Goal: Task Accomplishment & Management: Approve requests

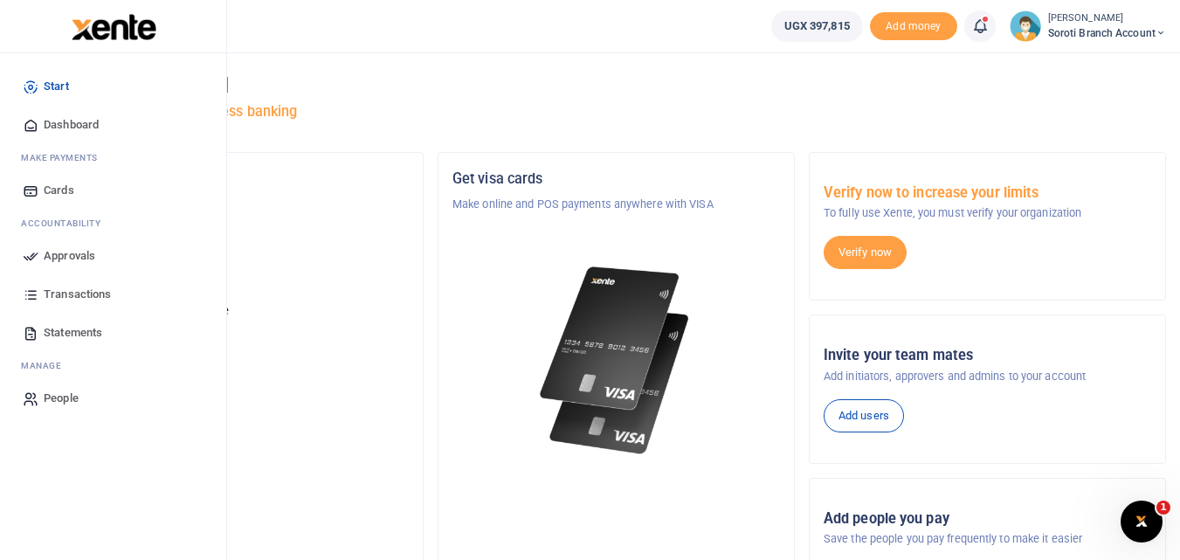
click at [57, 131] on span "Dashboard" at bounding box center [71, 124] width 55 height 17
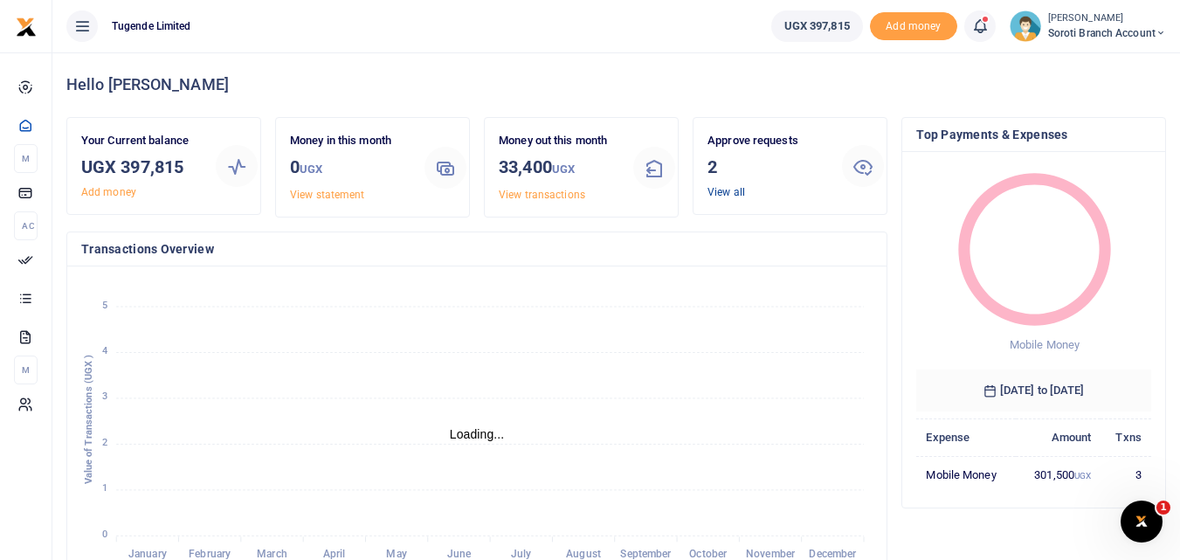
scroll to position [14, 14]
click at [734, 186] on link "View all" at bounding box center [726, 192] width 38 height 12
click at [726, 198] on div "Approve requests 2 View all" at bounding box center [767, 166] width 134 height 68
click at [725, 197] on link "View all" at bounding box center [726, 192] width 38 height 12
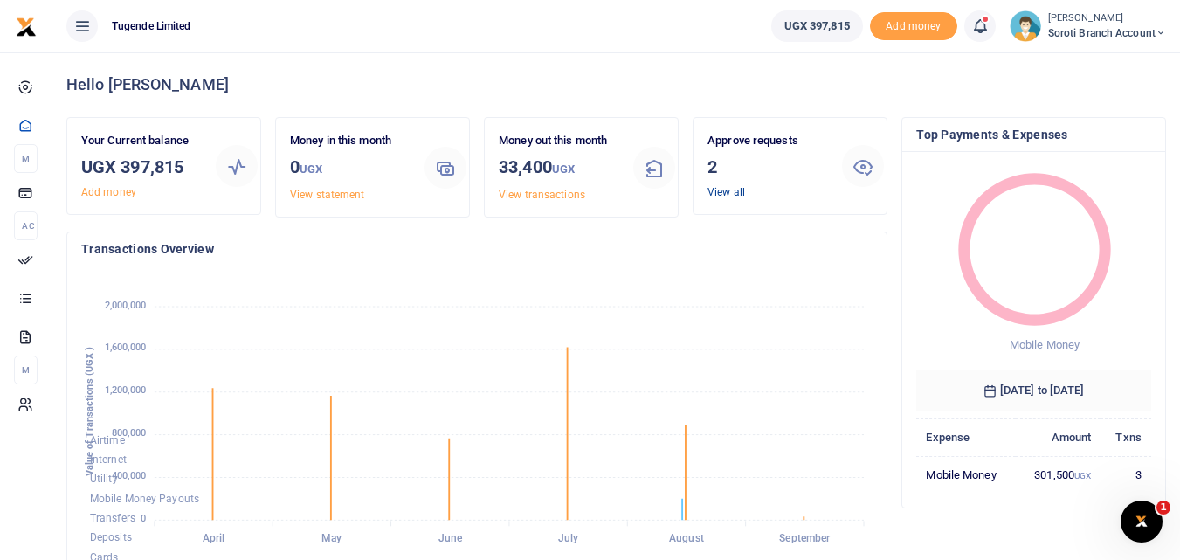
click at [725, 197] on link "View all" at bounding box center [726, 192] width 38 height 12
click at [763, 103] on div "Hello Isaac" at bounding box center [616, 84] width 1100 height 65
click at [724, 195] on link "View all" at bounding box center [726, 192] width 38 height 12
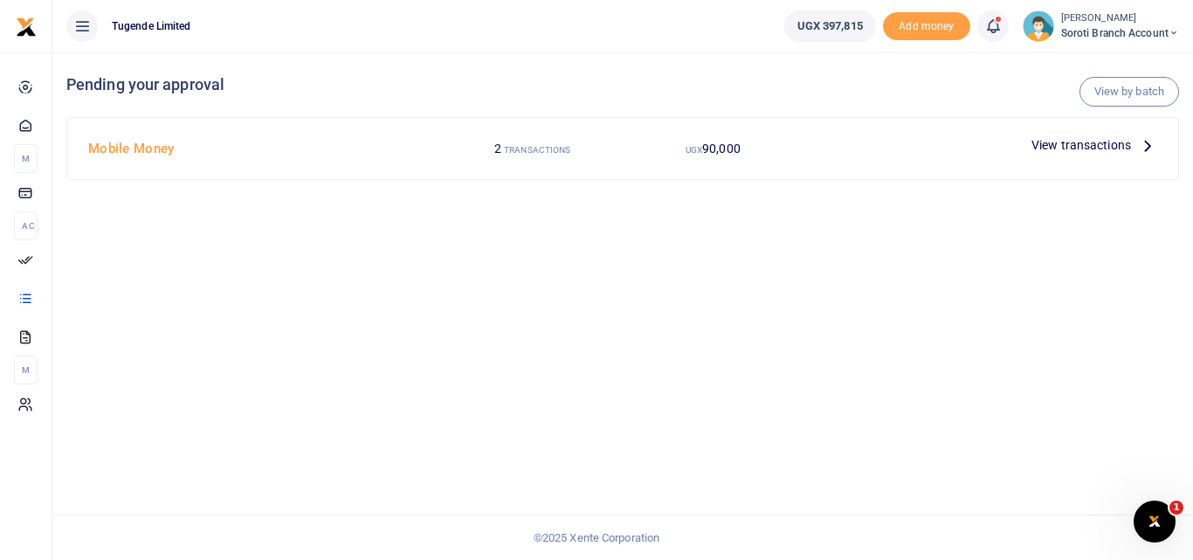
click at [1060, 142] on span "View transactions" at bounding box center [1081, 144] width 100 height 19
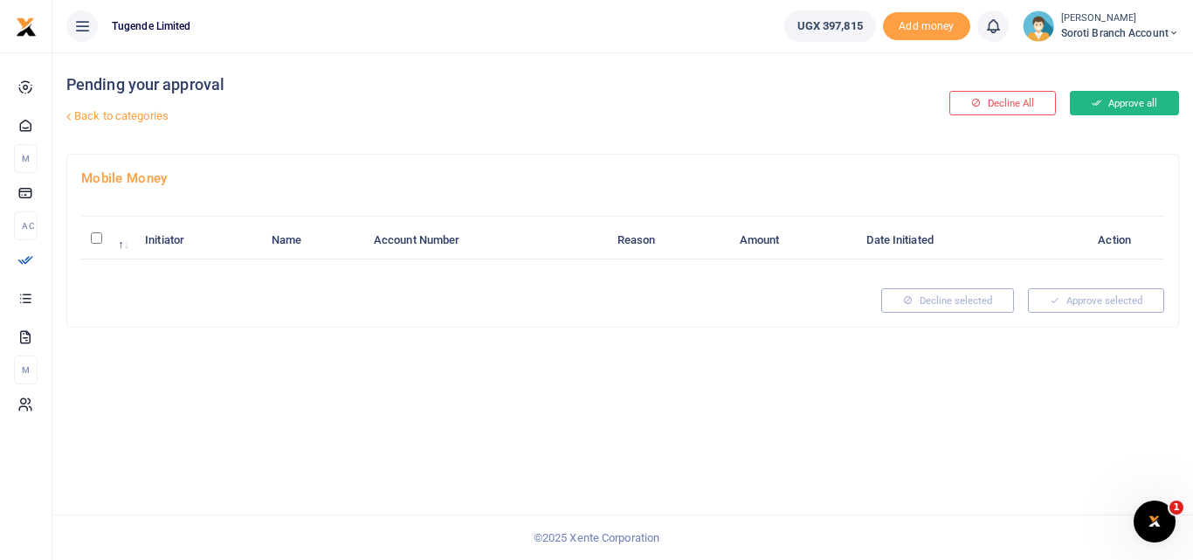
click at [1125, 98] on button "Approve all" at bounding box center [1124, 103] width 109 height 24
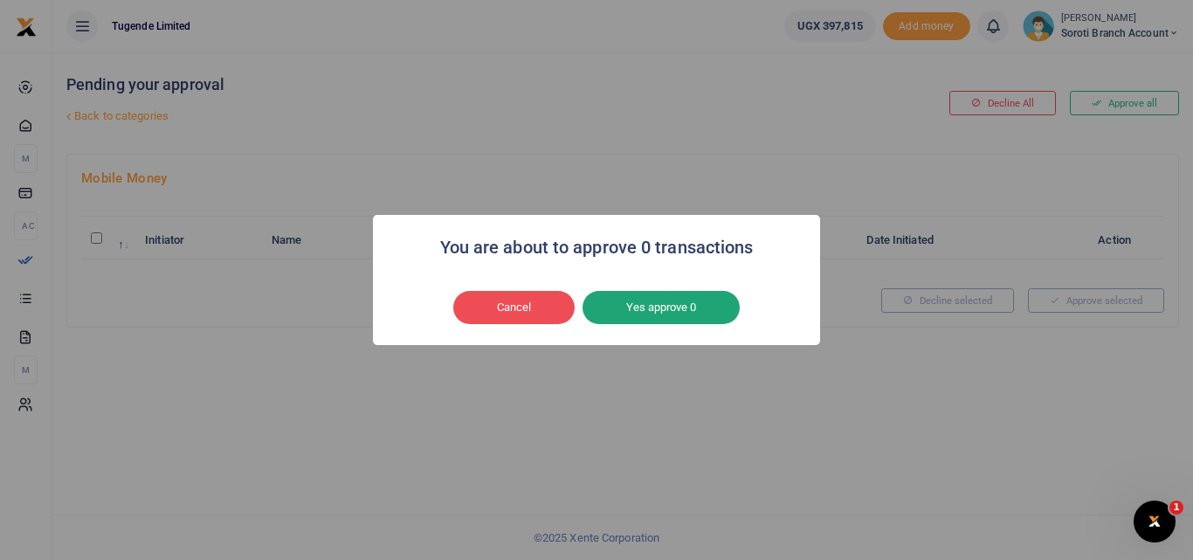
click at [695, 304] on button "Yes approve 0" at bounding box center [661, 307] width 157 height 33
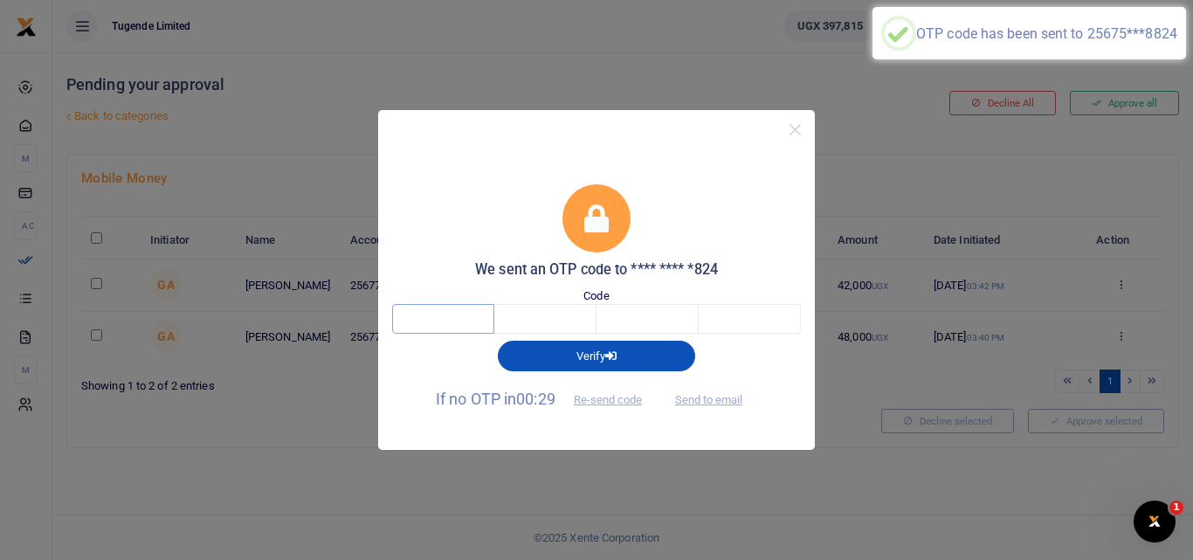
click at [442, 327] on input "text" at bounding box center [443, 319] width 102 height 30
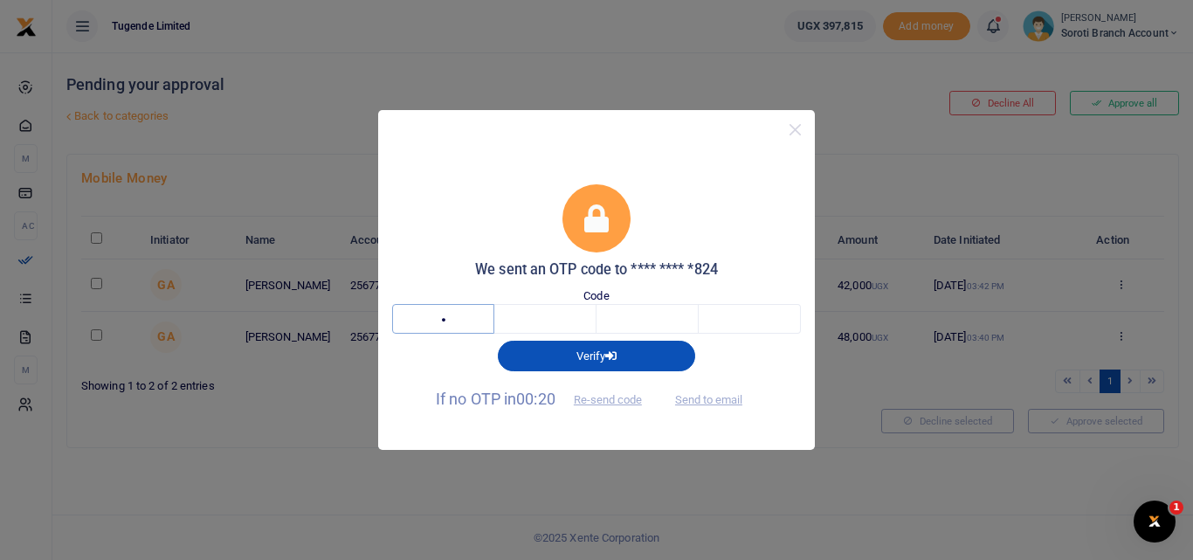
type input "1"
type input "6"
type input "1"
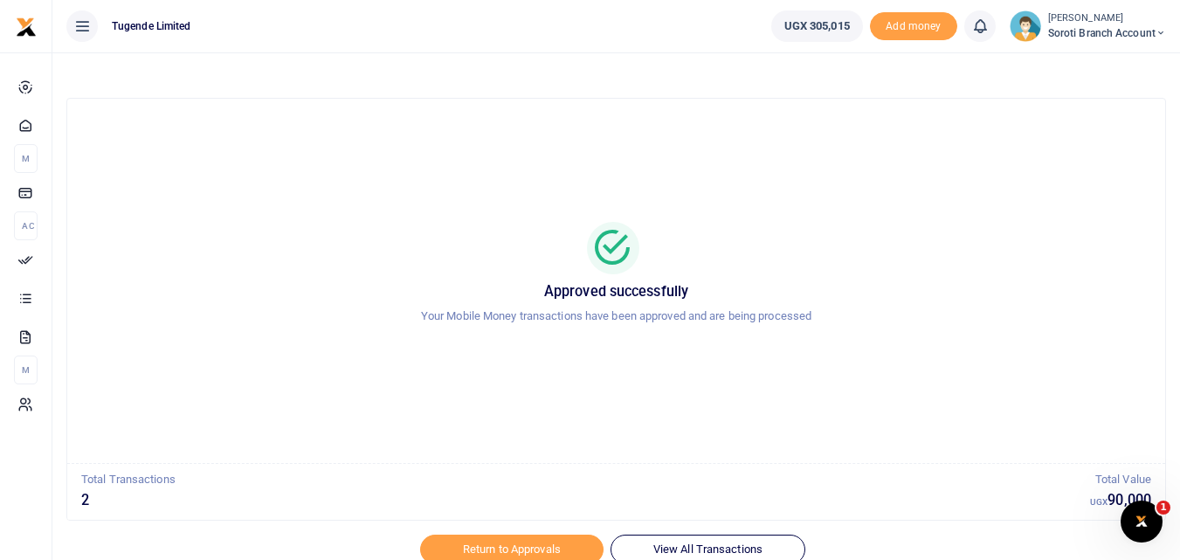
click at [674, 548] on div at bounding box center [591, 549] width 306 height 21
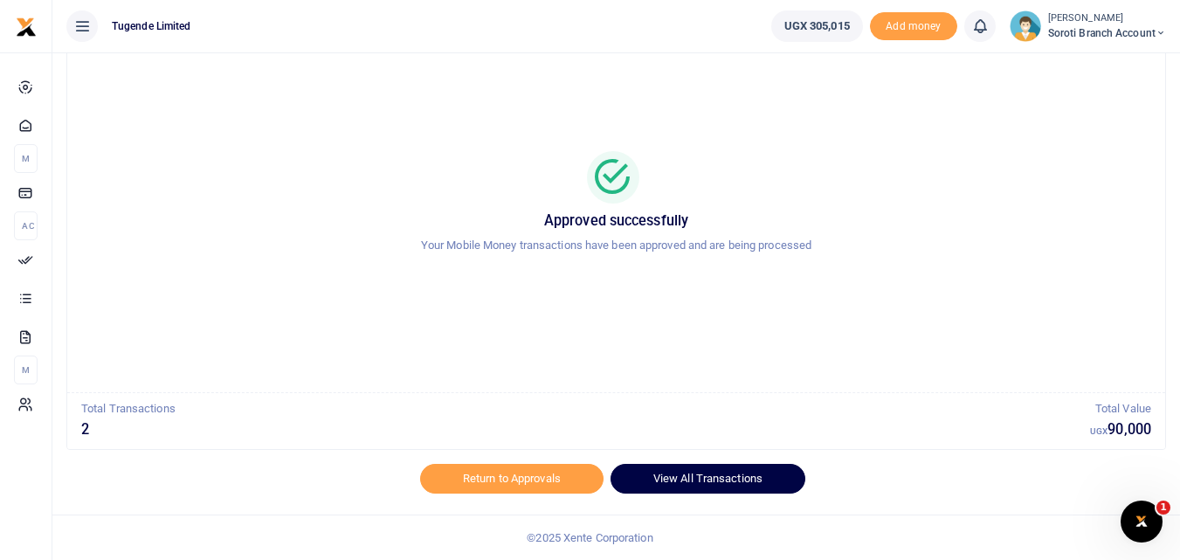
click at [688, 473] on link "View All Transactions" at bounding box center [707, 479] width 195 height 30
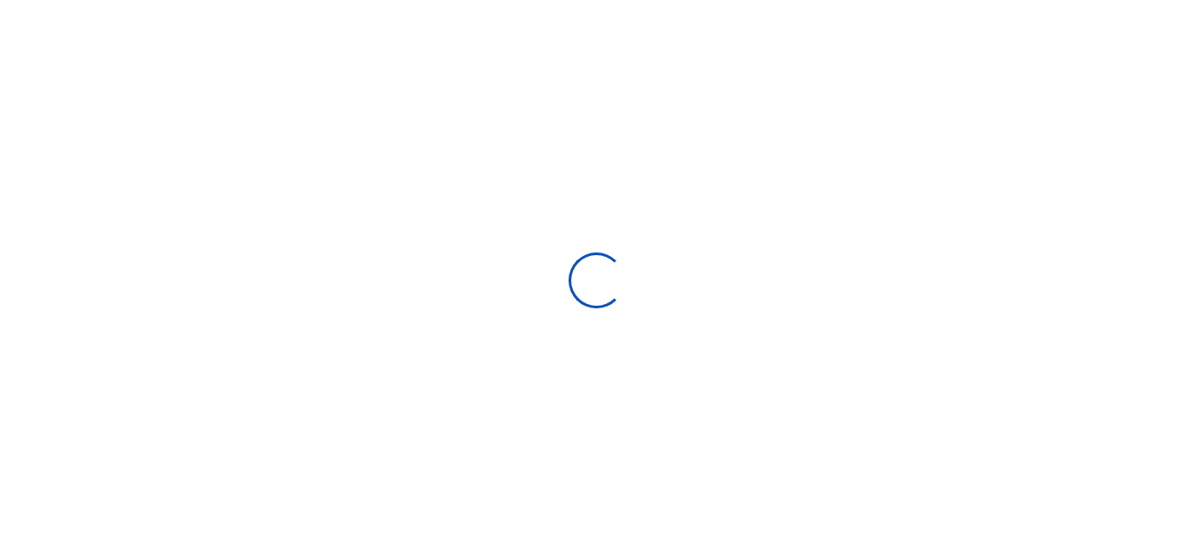
select select
type input "[DATE] - [DATE]"
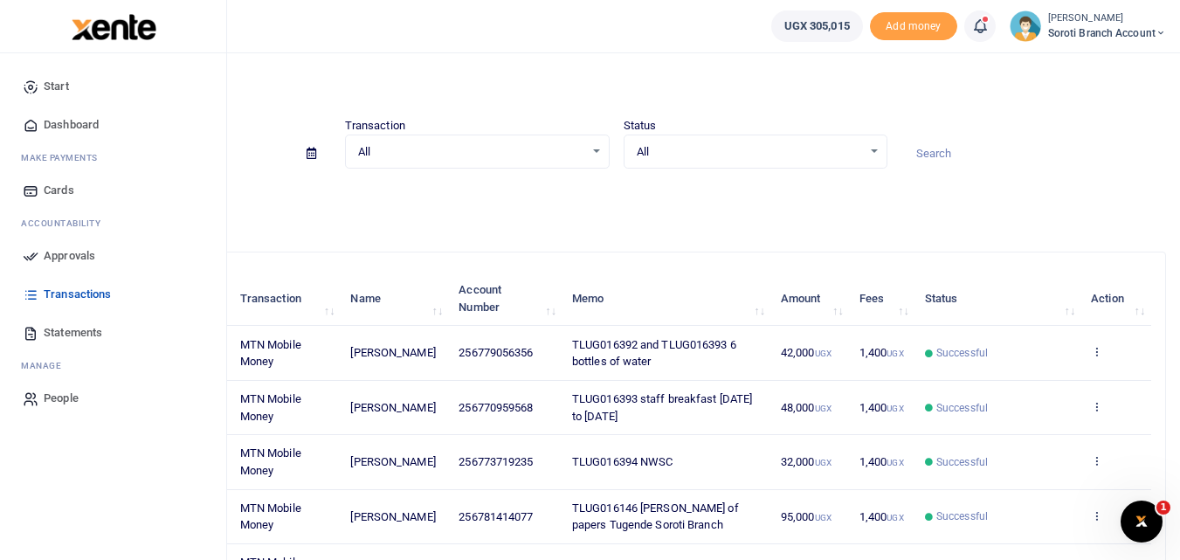
click at [58, 123] on span "Dashboard" at bounding box center [71, 124] width 55 height 17
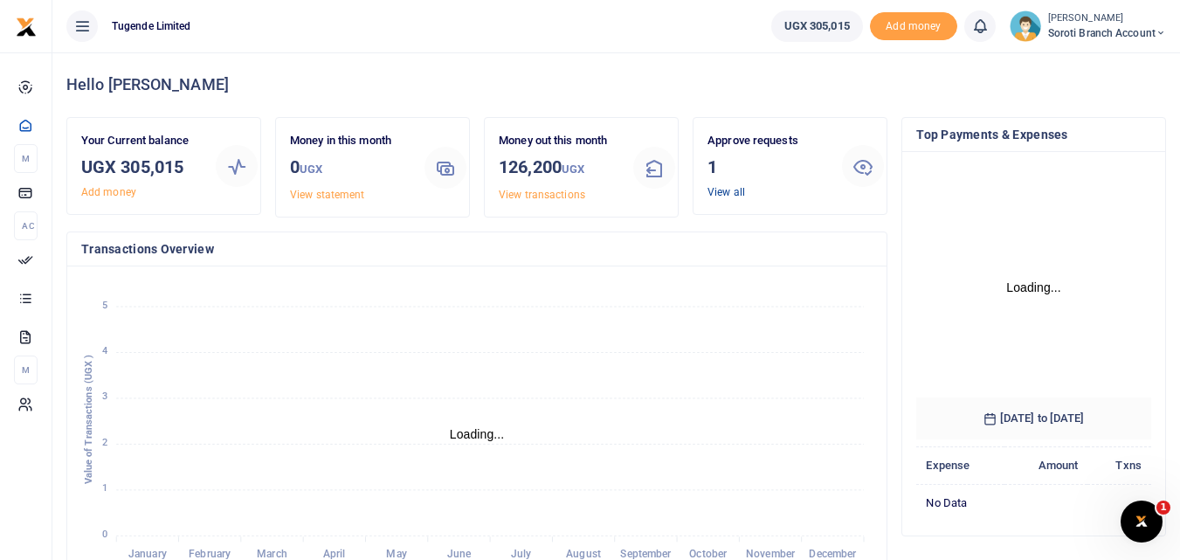
click at [725, 188] on link "View all" at bounding box center [726, 192] width 38 height 12
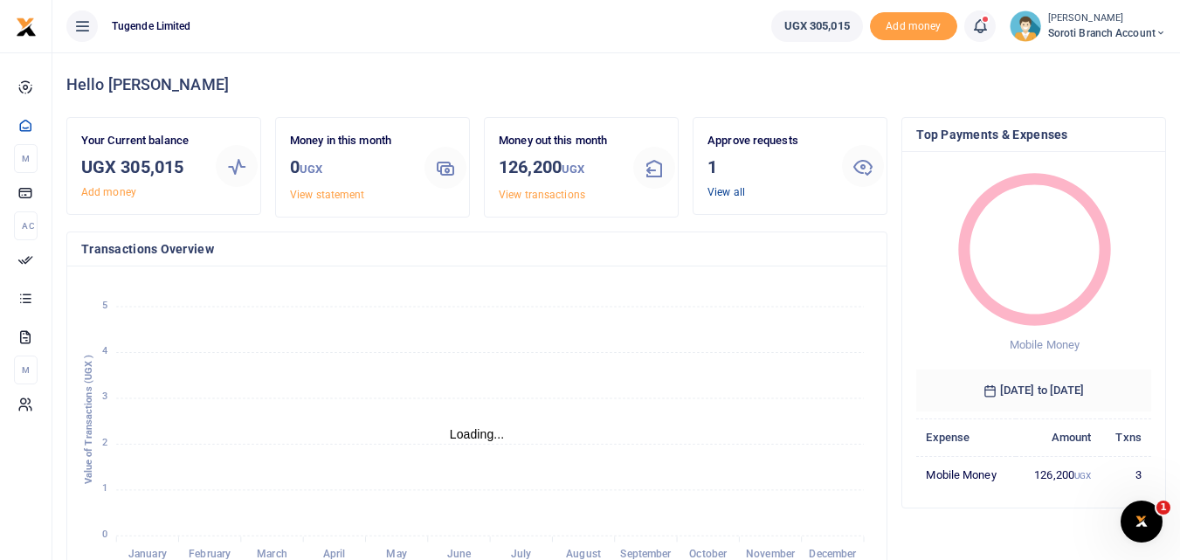
scroll to position [14, 14]
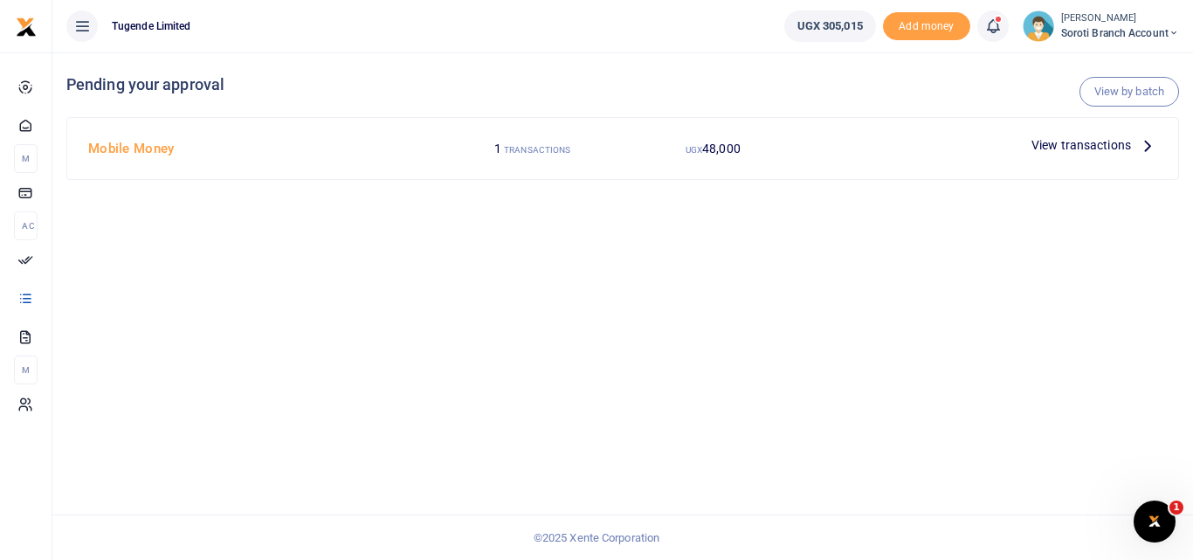
click at [1067, 147] on span "View transactions" at bounding box center [1081, 144] width 100 height 19
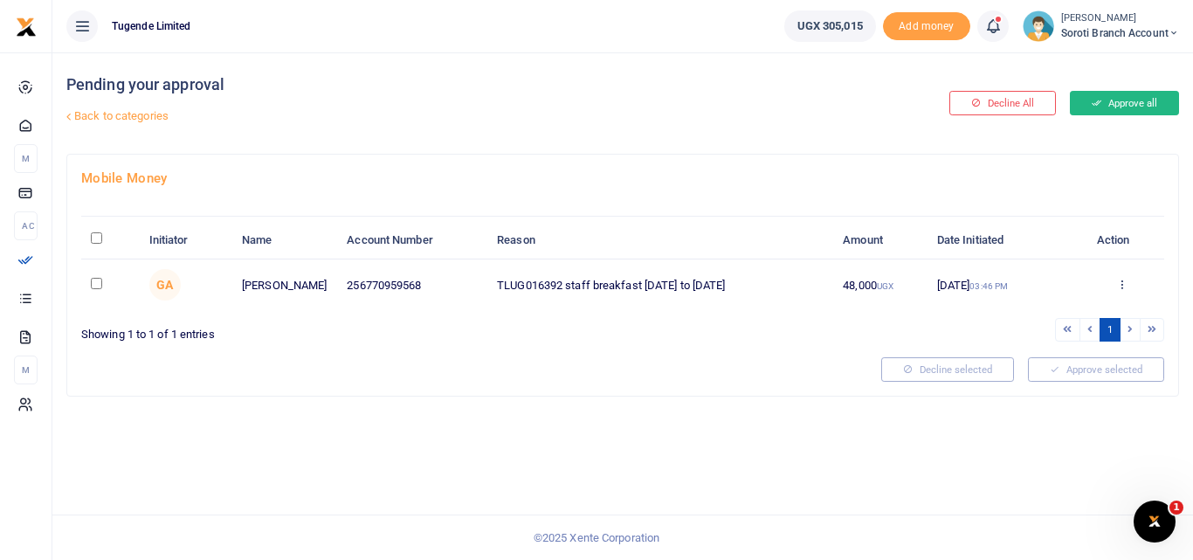
click at [1120, 98] on button "Approve all" at bounding box center [1124, 103] width 109 height 24
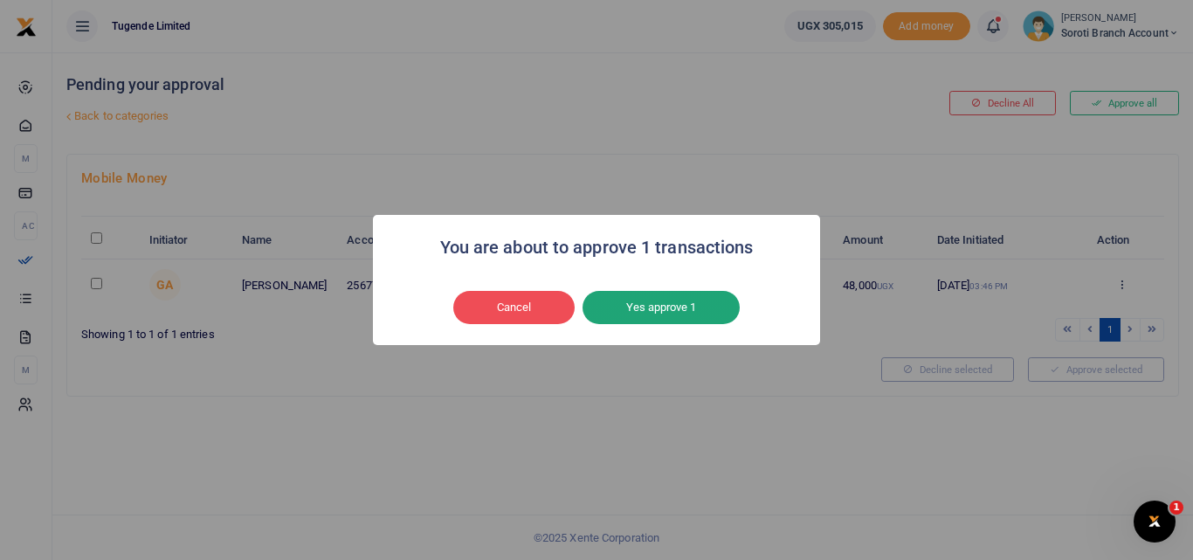
click at [708, 303] on button "Yes approve 1" at bounding box center [661, 307] width 157 height 33
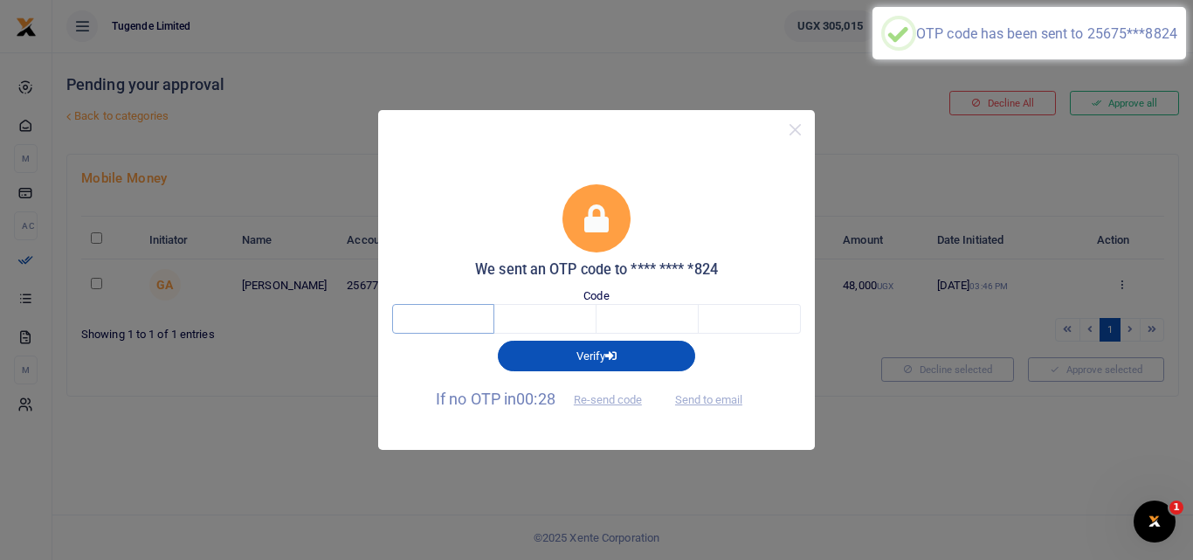
click at [468, 316] on input "text" at bounding box center [443, 319] width 102 height 30
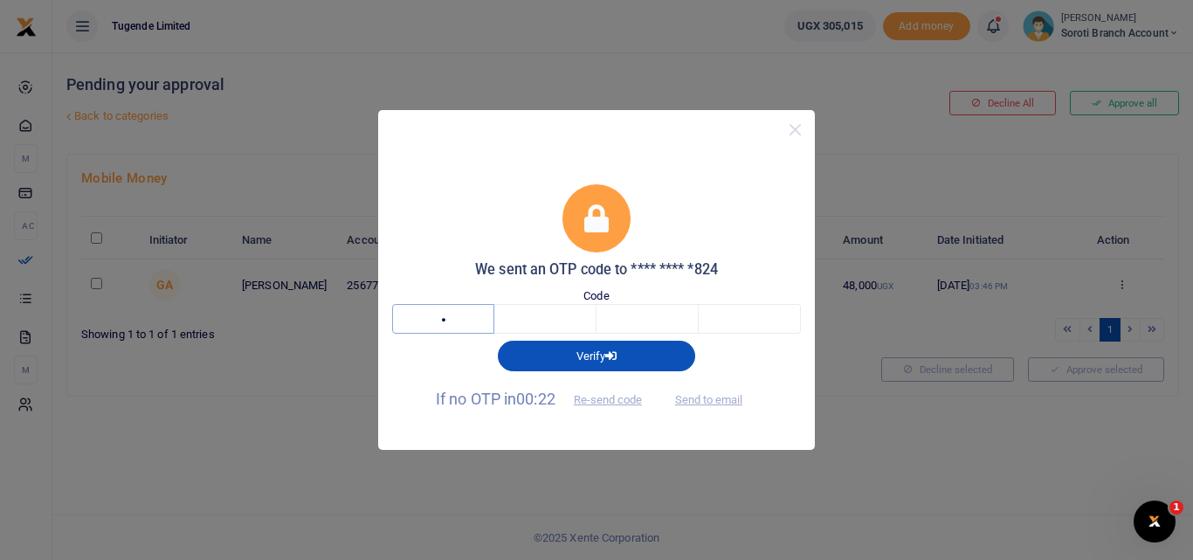
type input "1"
type input "3"
type input "0"
type input "6"
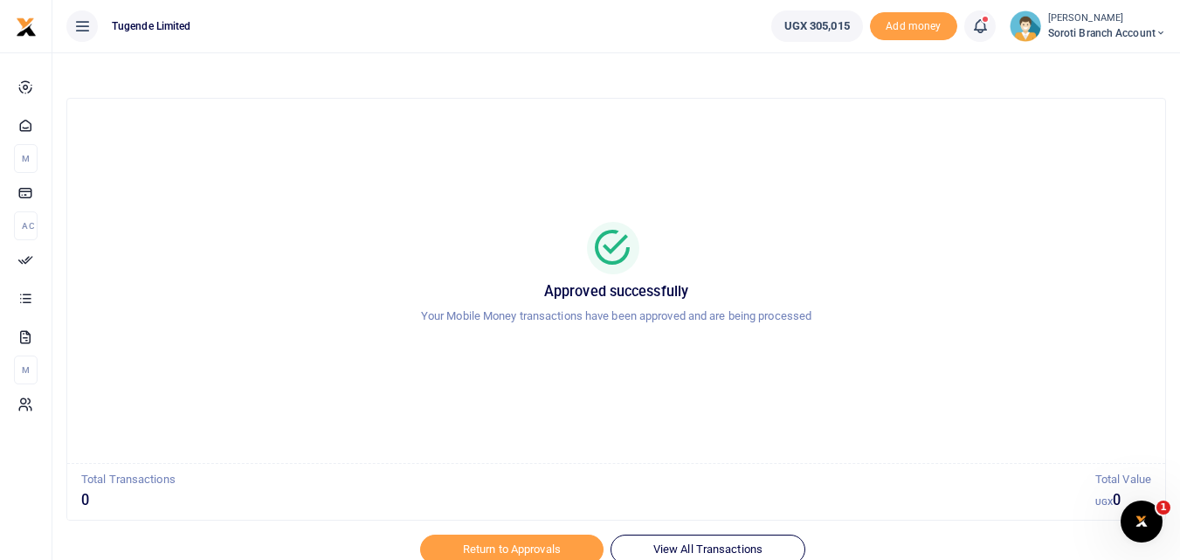
scroll to position [71, 0]
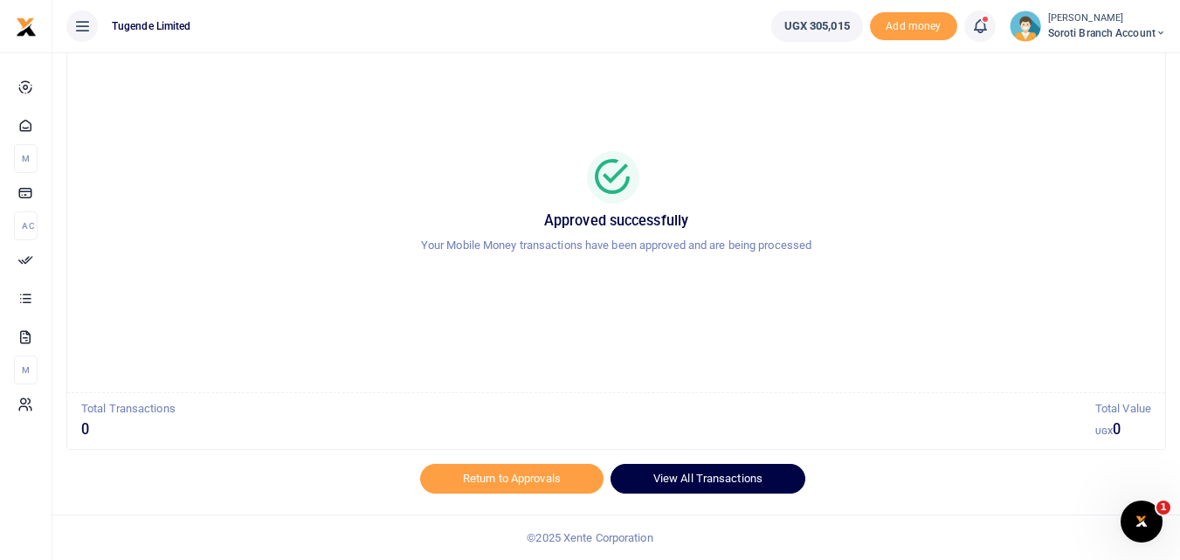
click at [738, 487] on link "View All Transactions" at bounding box center [707, 479] width 195 height 30
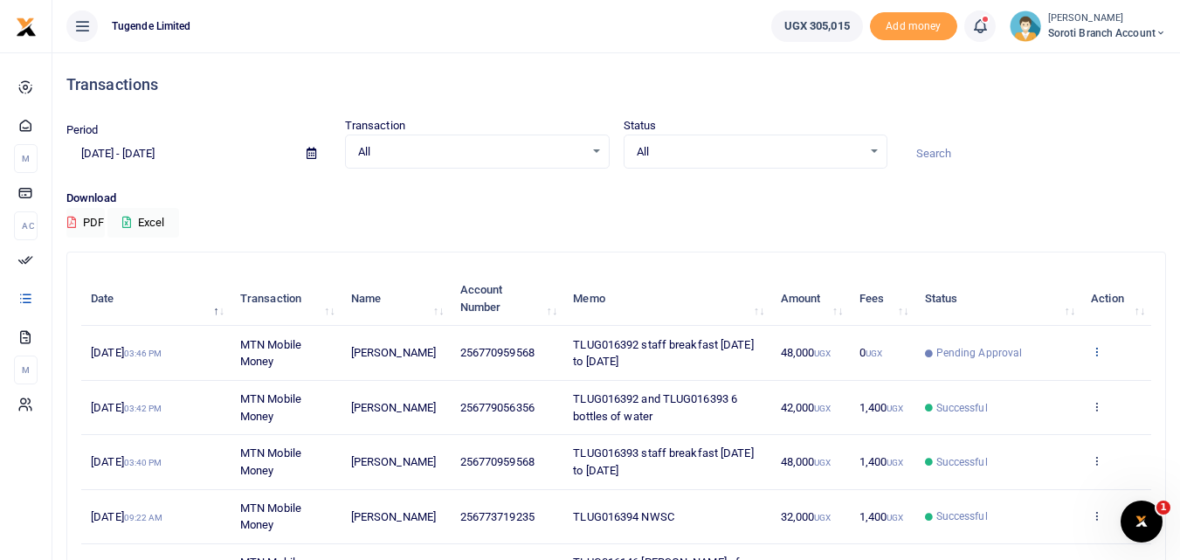
click at [1100, 353] on icon at bounding box center [1096, 351] width 11 height 12
click at [1015, 383] on link "View details" at bounding box center [1032, 381] width 138 height 24
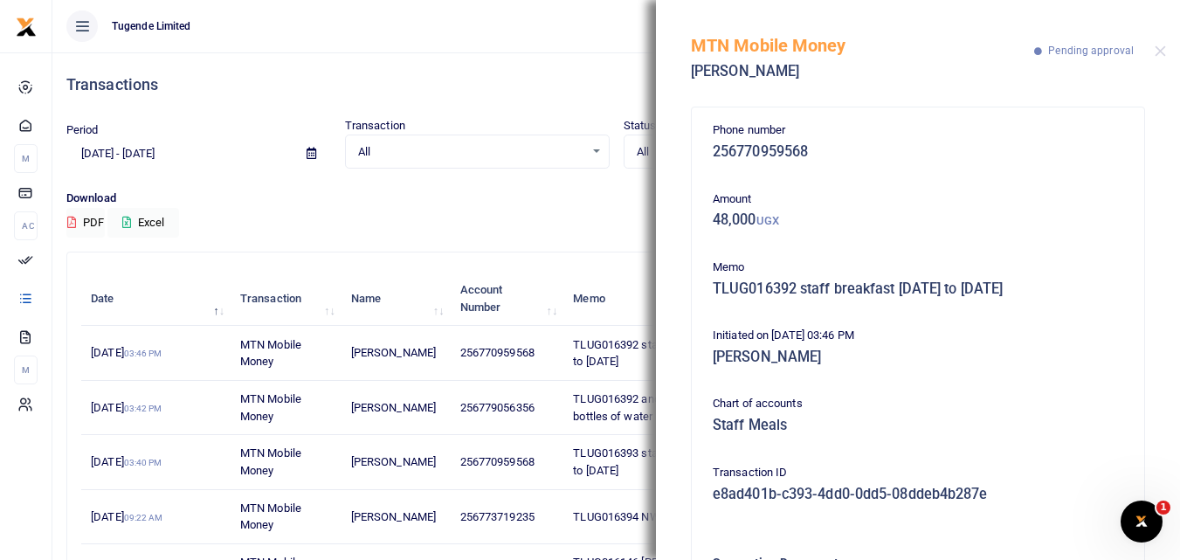
click at [1154, 53] on div "MTN Mobile Money [PERSON_NAME] Pending approval" at bounding box center [918, 48] width 524 height 97
click at [1159, 52] on button "Close" at bounding box center [1160, 50] width 11 height 11
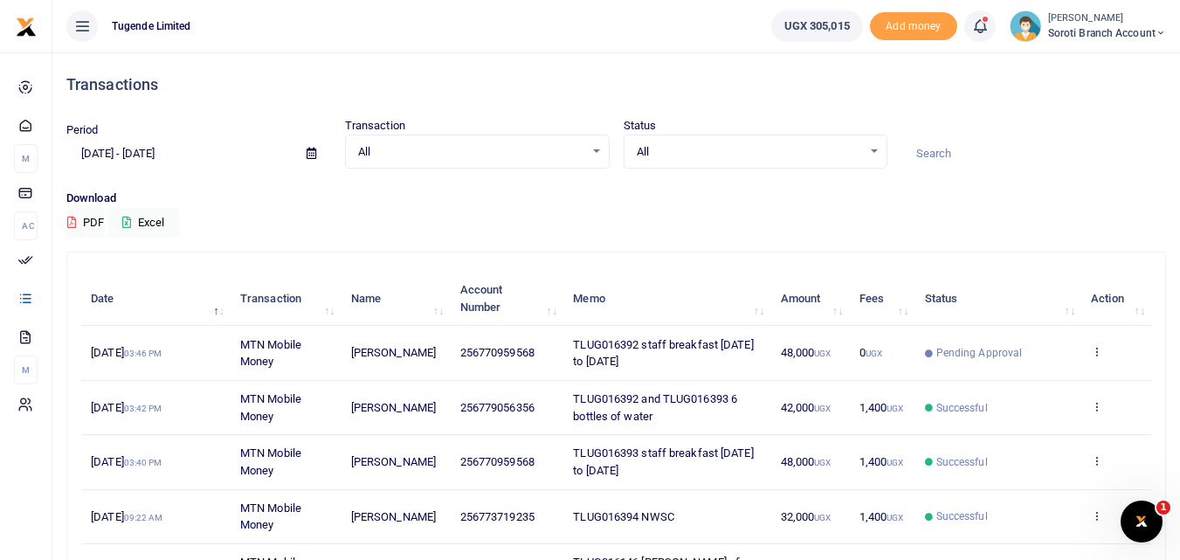
click at [1097, 346] on icon at bounding box center [1096, 351] width 11 height 12
click at [1024, 419] on link "Send again" at bounding box center [1032, 420] width 138 height 24
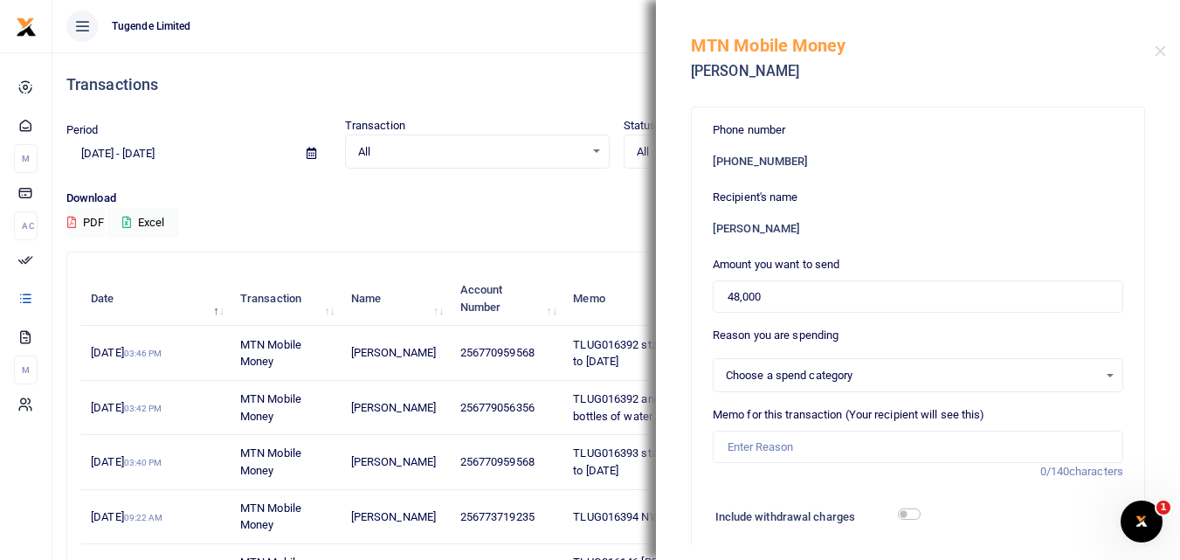
select select "23"
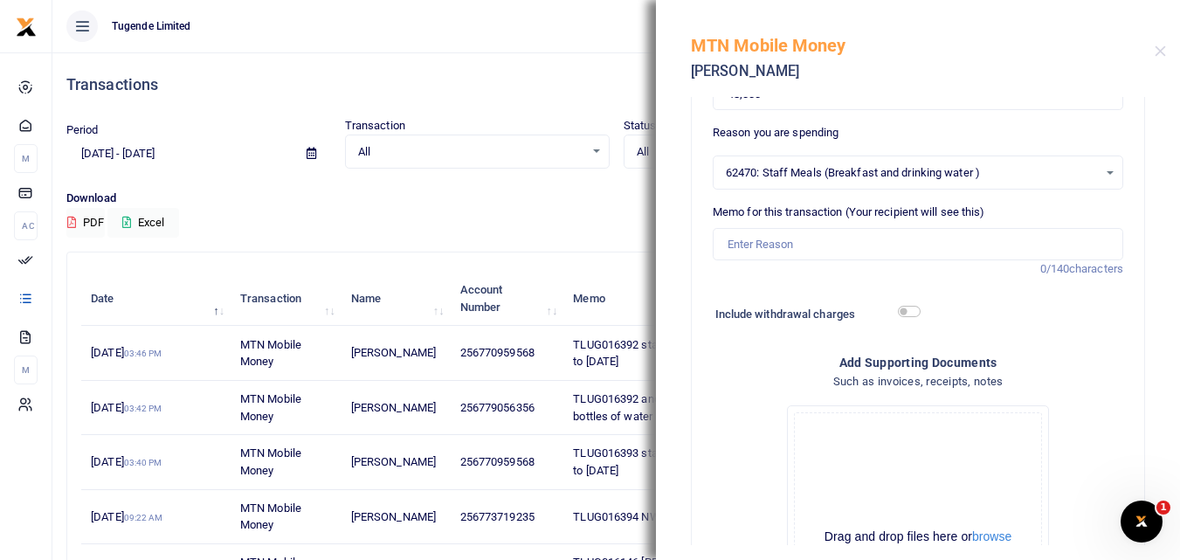
scroll to position [157, 0]
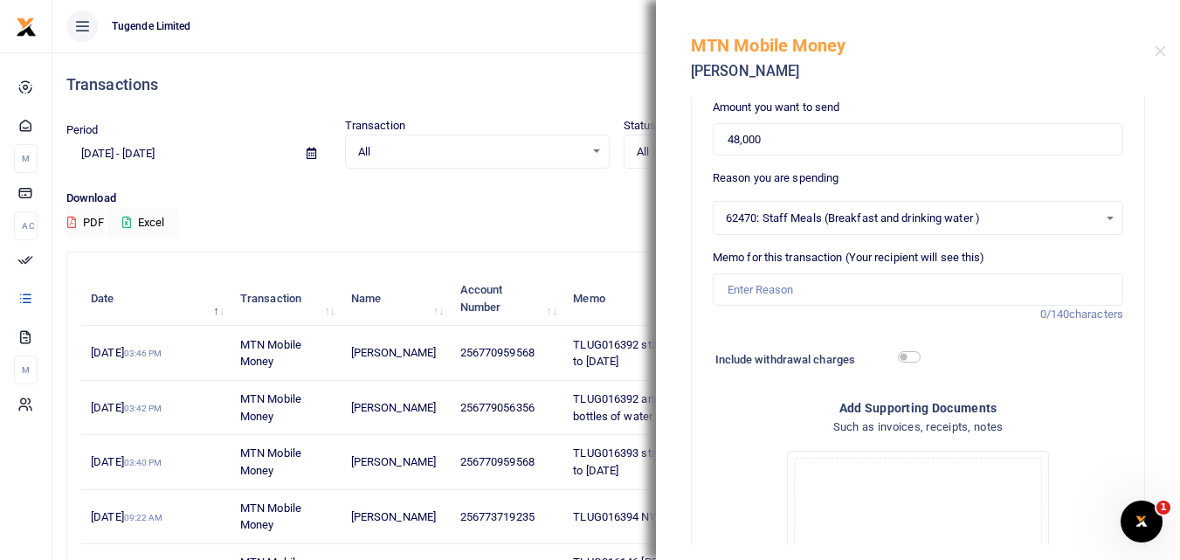
click at [468, 119] on div "Transaction All Select an option... All Airtime Internet Utilities Invoices Mob…" at bounding box center [477, 143] width 279 height 52
click at [1164, 49] on button "Close" at bounding box center [1160, 50] width 11 height 11
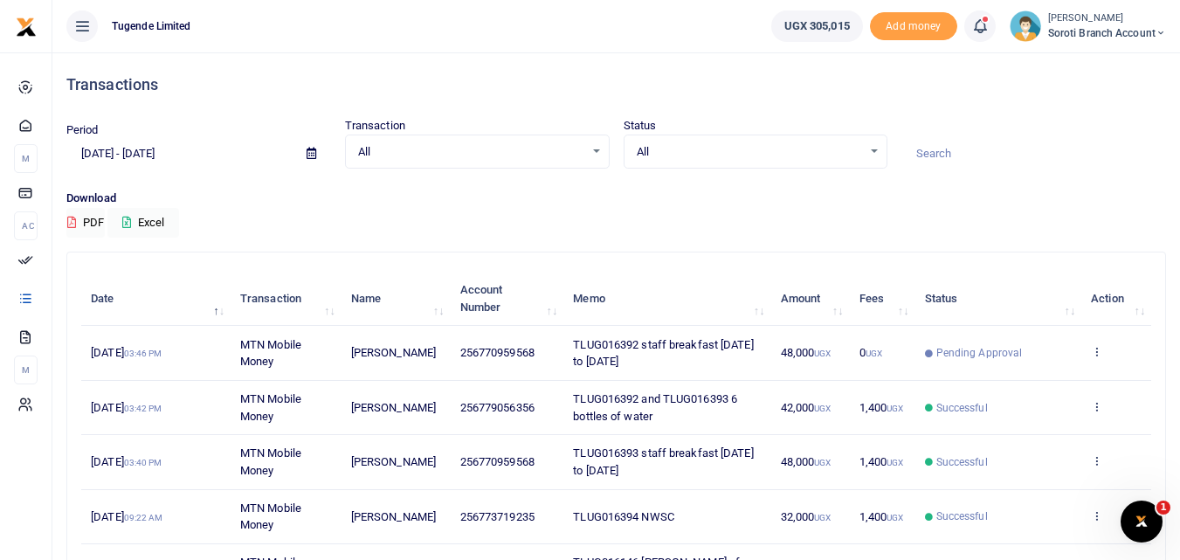
click at [950, 350] on span "Pending Approval" at bounding box center [979, 353] width 86 height 16
click at [1096, 353] on icon at bounding box center [1096, 351] width 11 height 12
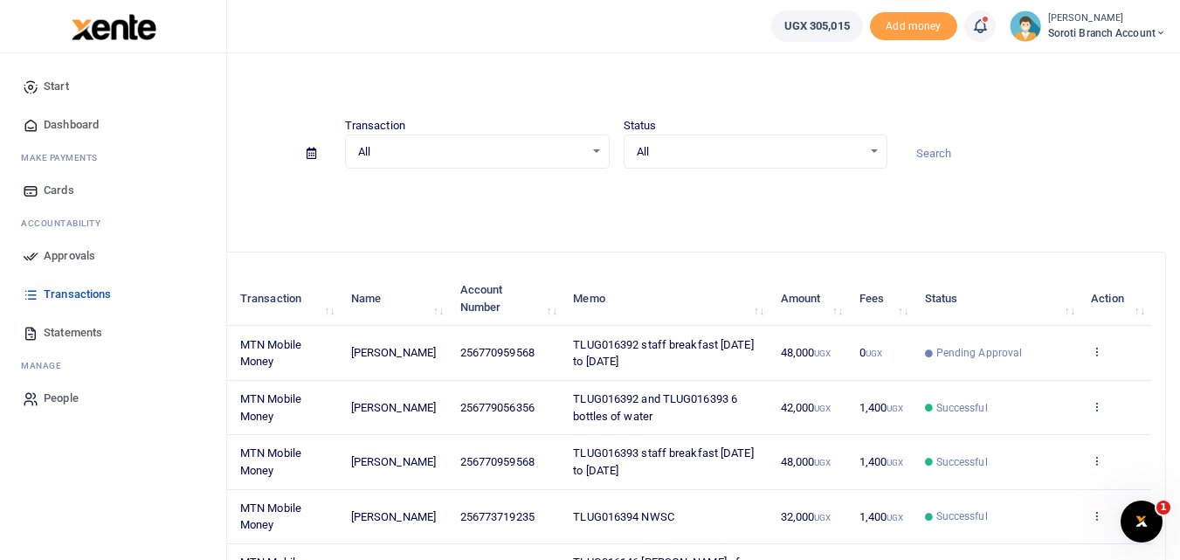
click at [72, 126] on span "Dashboard" at bounding box center [71, 124] width 55 height 17
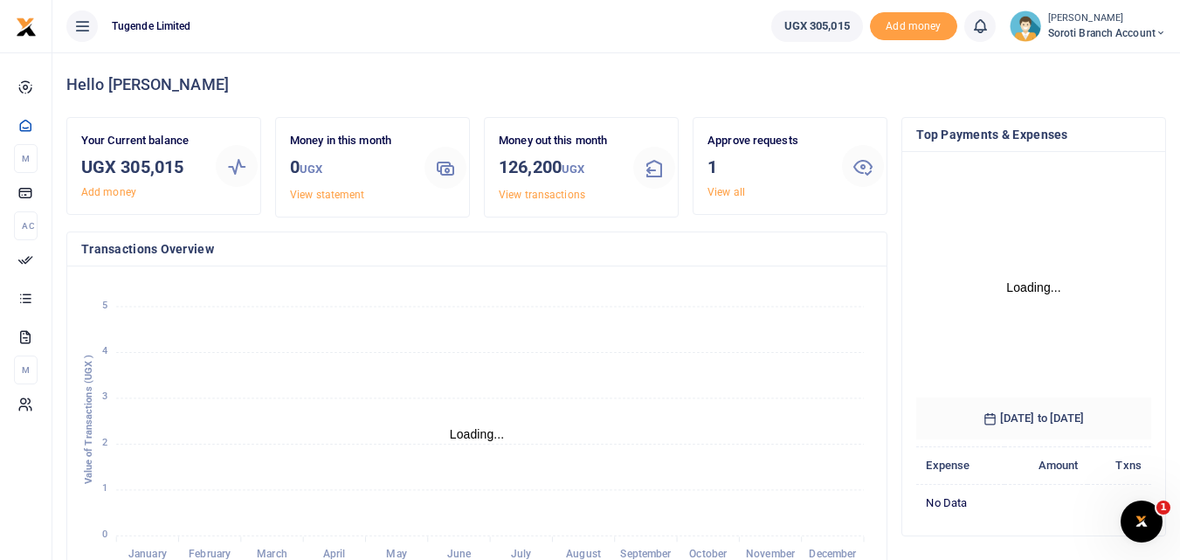
click at [722, 194] on link "View all" at bounding box center [726, 192] width 38 height 12
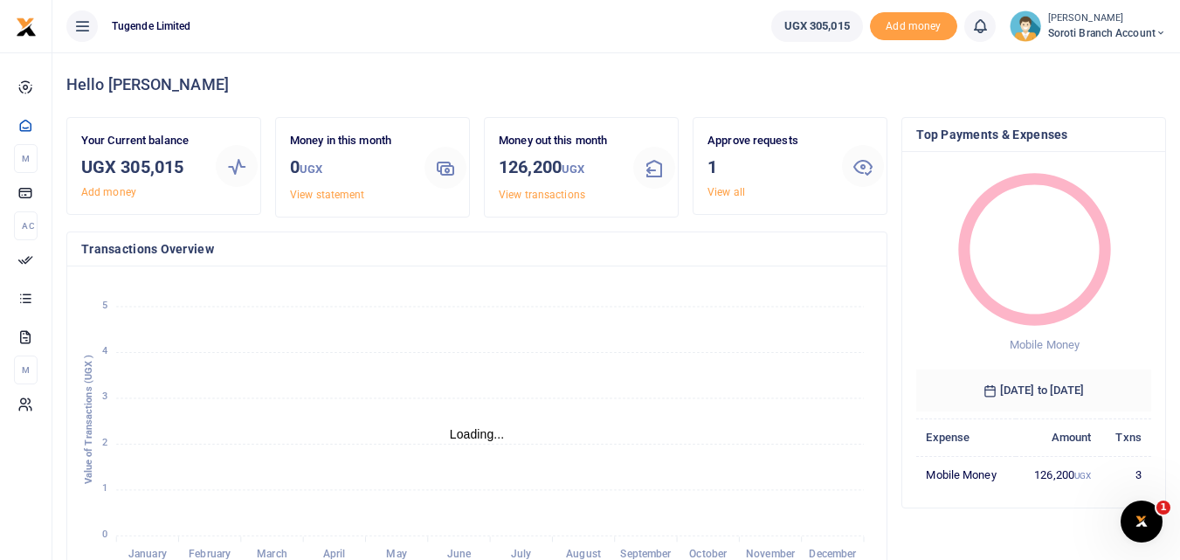
scroll to position [14, 14]
click at [722, 194] on link "View all" at bounding box center [726, 192] width 38 height 12
click at [717, 194] on link "View all" at bounding box center [726, 192] width 38 height 12
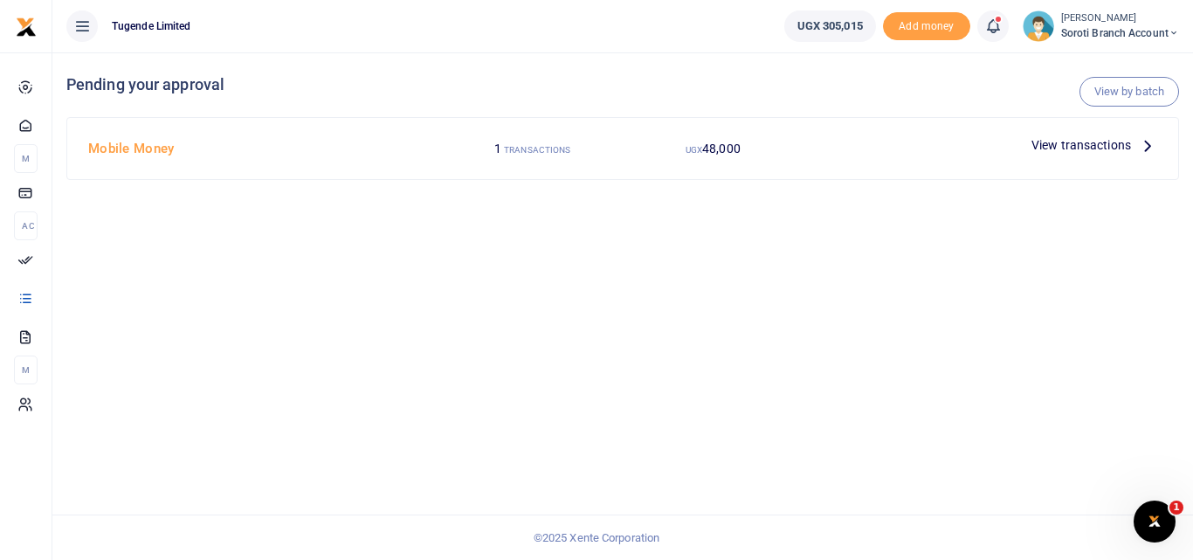
click at [1040, 148] on span "View transactions" at bounding box center [1081, 144] width 100 height 19
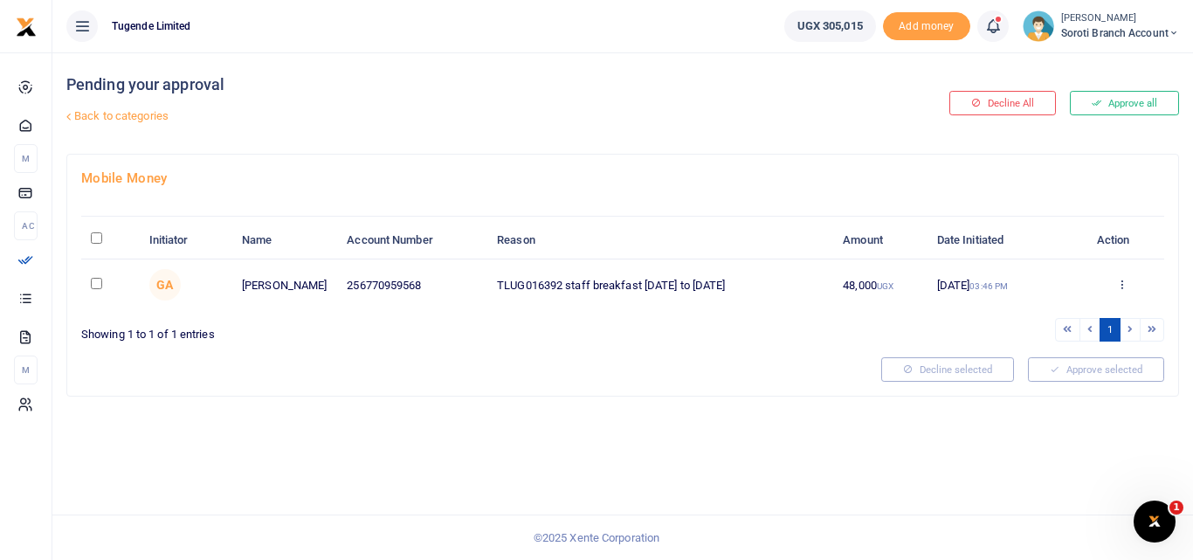
click at [103, 284] on td at bounding box center [110, 284] width 58 height 51
click at [94, 284] on input "checkbox" at bounding box center [96, 283] width 11 height 11
checkbox input "true"
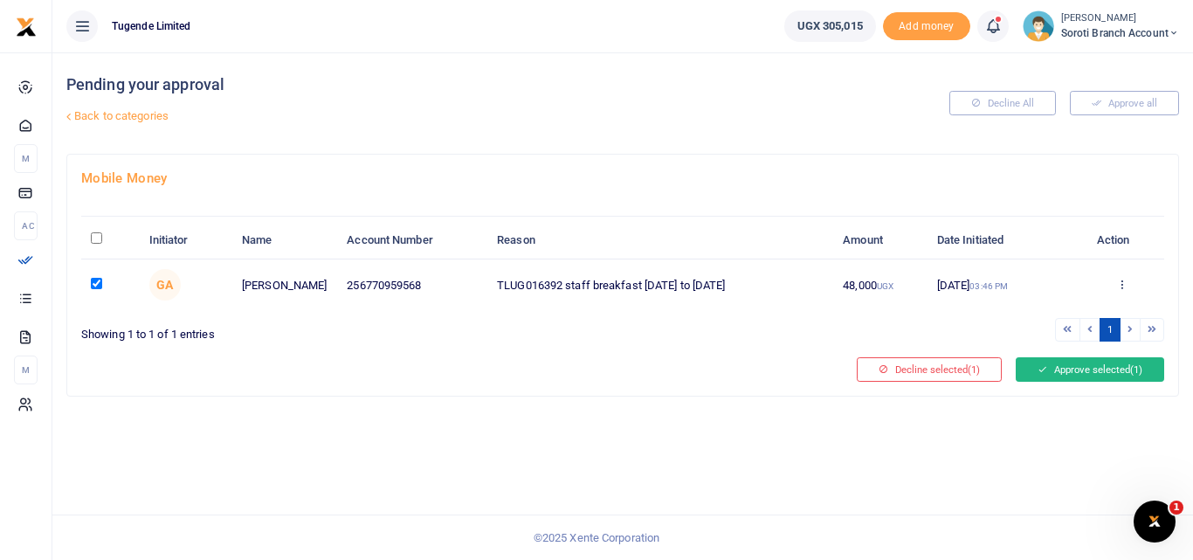
click at [1051, 370] on button "Approve selected (1)" at bounding box center [1090, 369] width 148 height 24
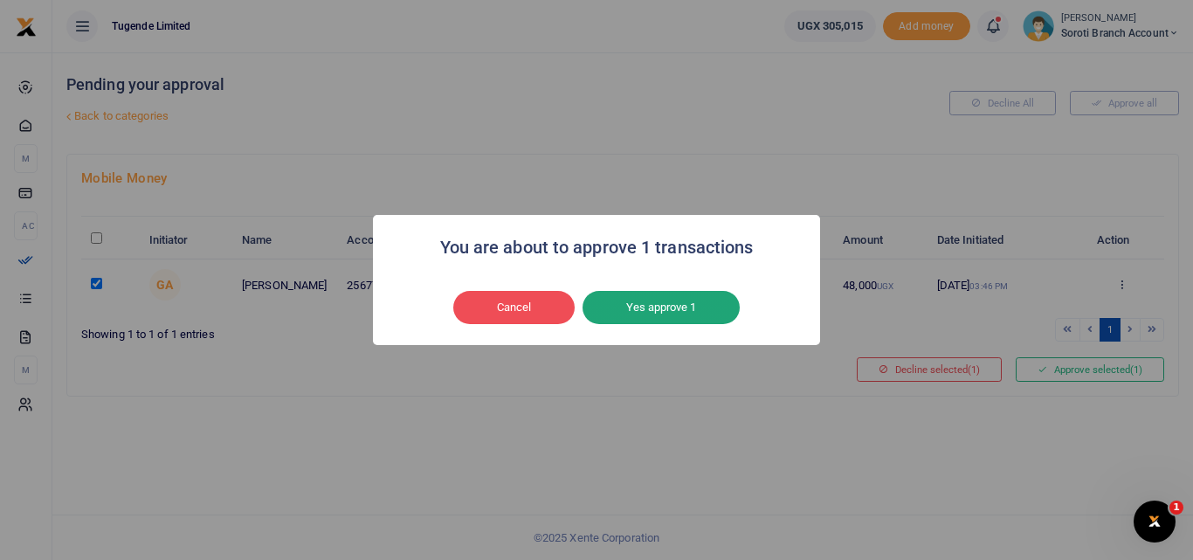
click at [637, 308] on button "Yes approve 1" at bounding box center [661, 307] width 157 height 33
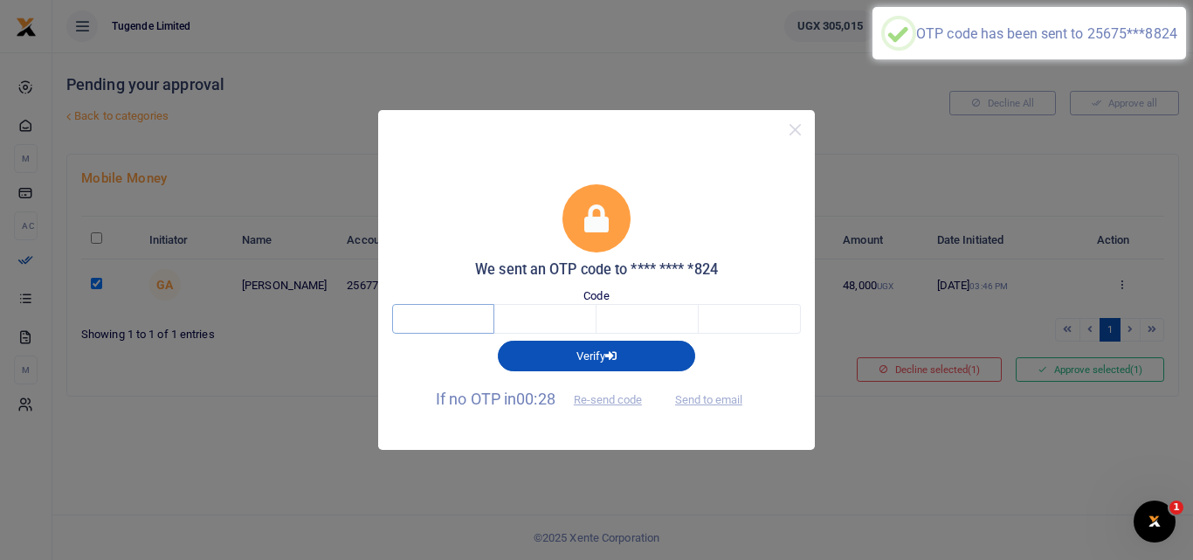
click at [449, 316] on input "text" at bounding box center [443, 319] width 102 height 30
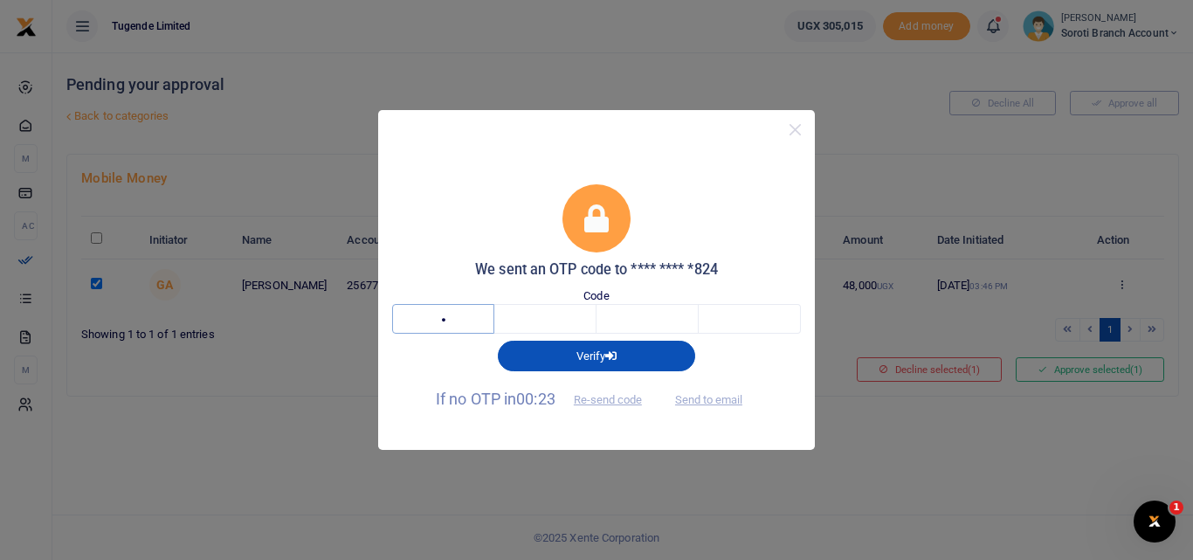
type input "4"
type input "3"
type input "5"
type input "8"
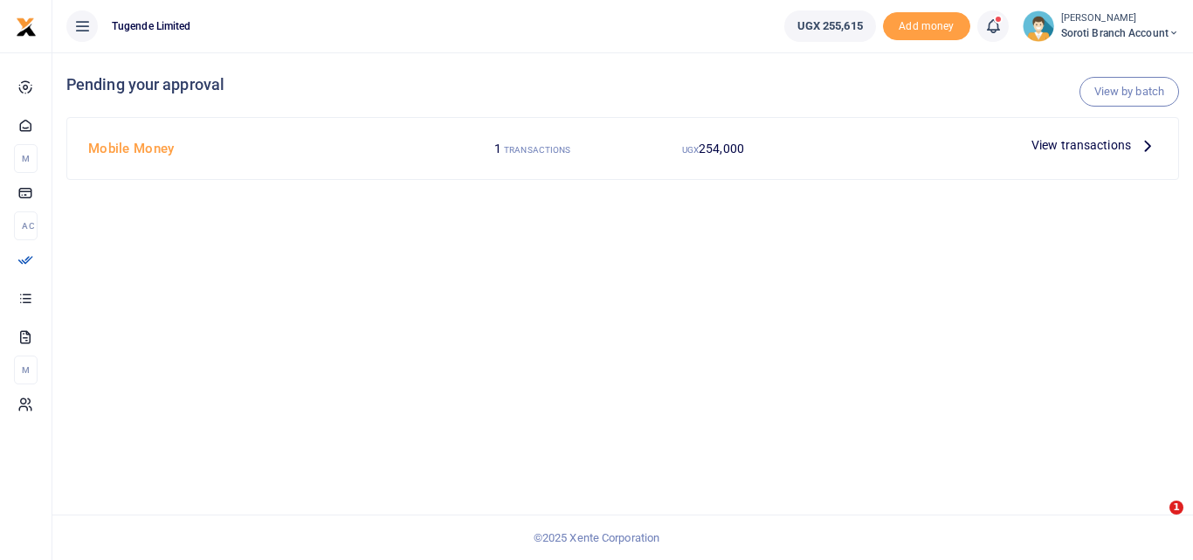
click at [1107, 142] on span "View transactions" at bounding box center [1081, 144] width 100 height 19
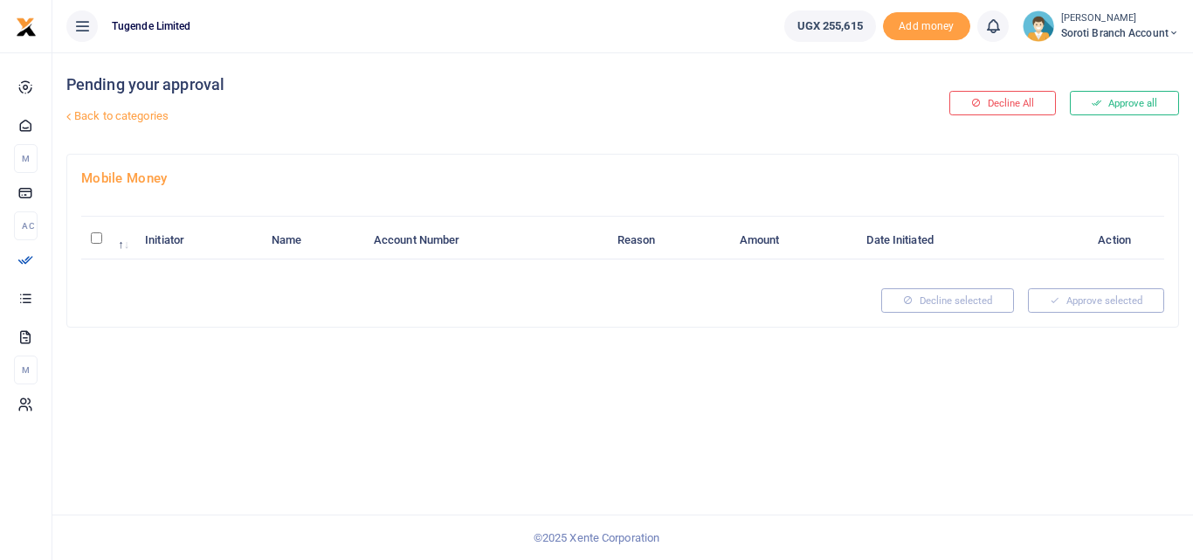
click at [1110, 112] on button "Approve all" at bounding box center [1124, 103] width 109 height 24
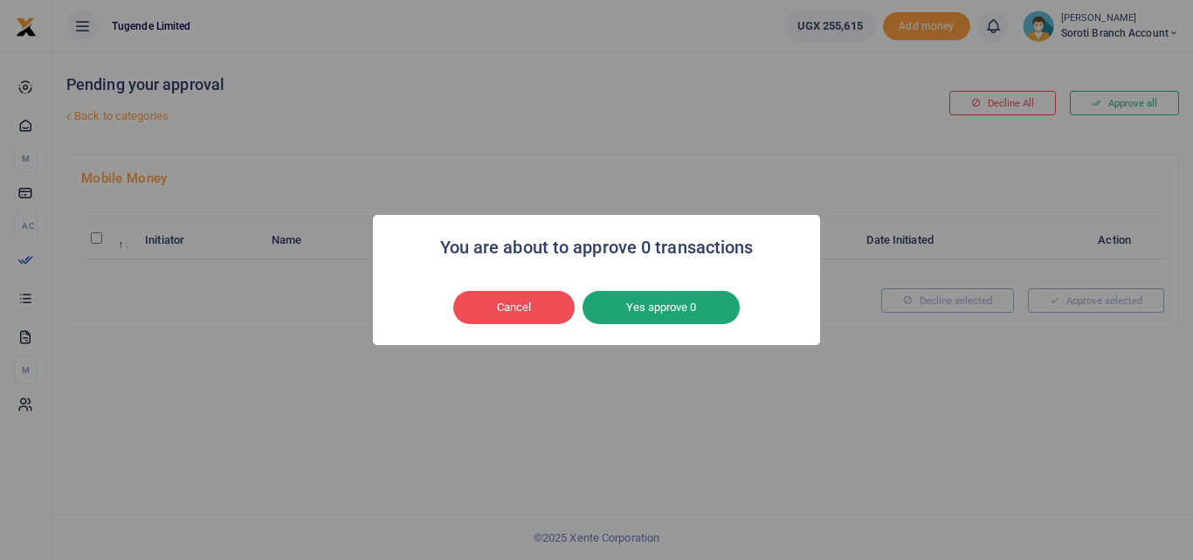
click at [712, 303] on button "Yes approve 0" at bounding box center [661, 307] width 157 height 33
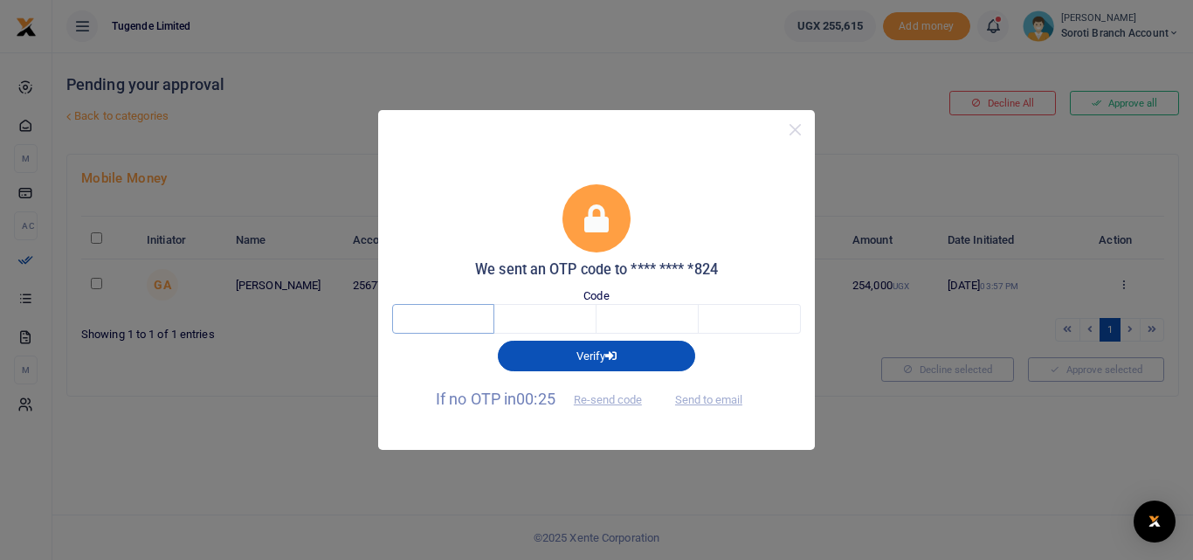
click at [436, 315] on input "text" at bounding box center [443, 319] width 102 height 30
type input "7"
type input "0"
type input "9"
type input "8"
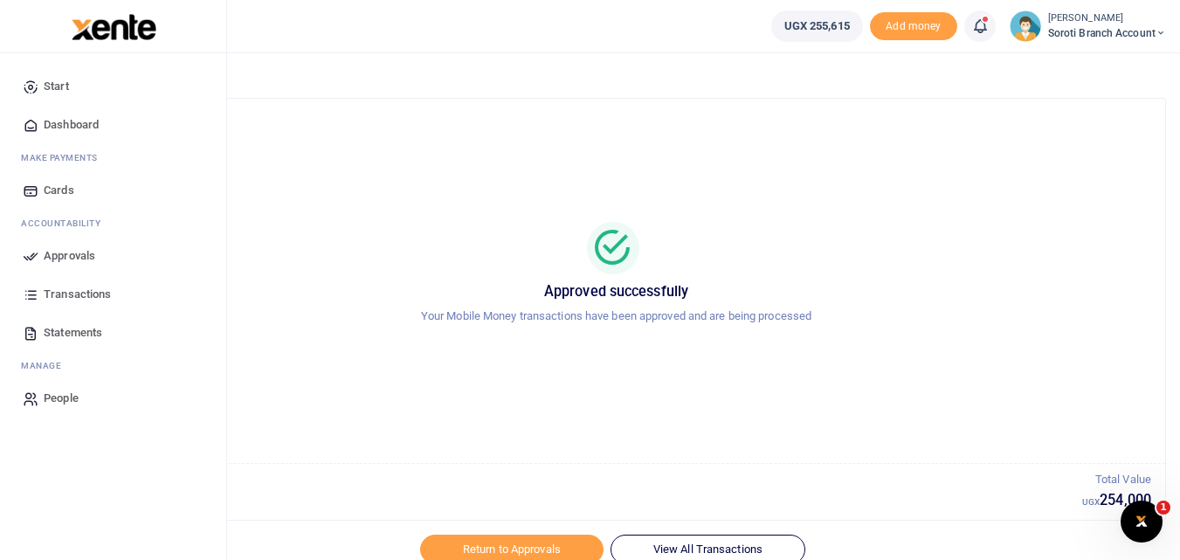
click at [80, 122] on span "Dashboard" at bounding box center [71, 124] width 55 height 17
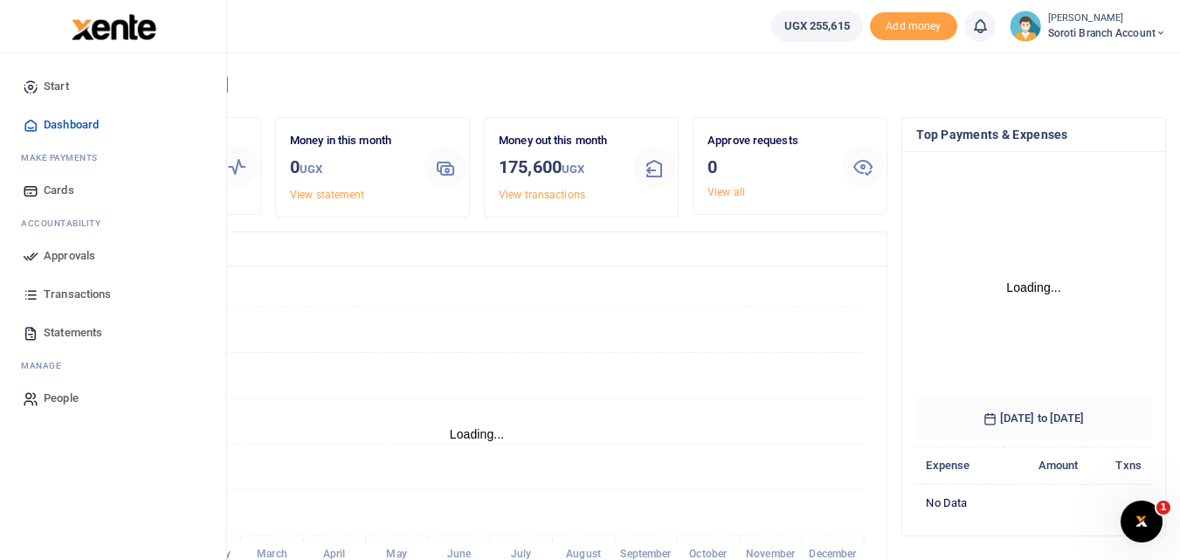
click at [79, 290] on span "Transactions" at bounding box center [77, 294] width 67 height 17
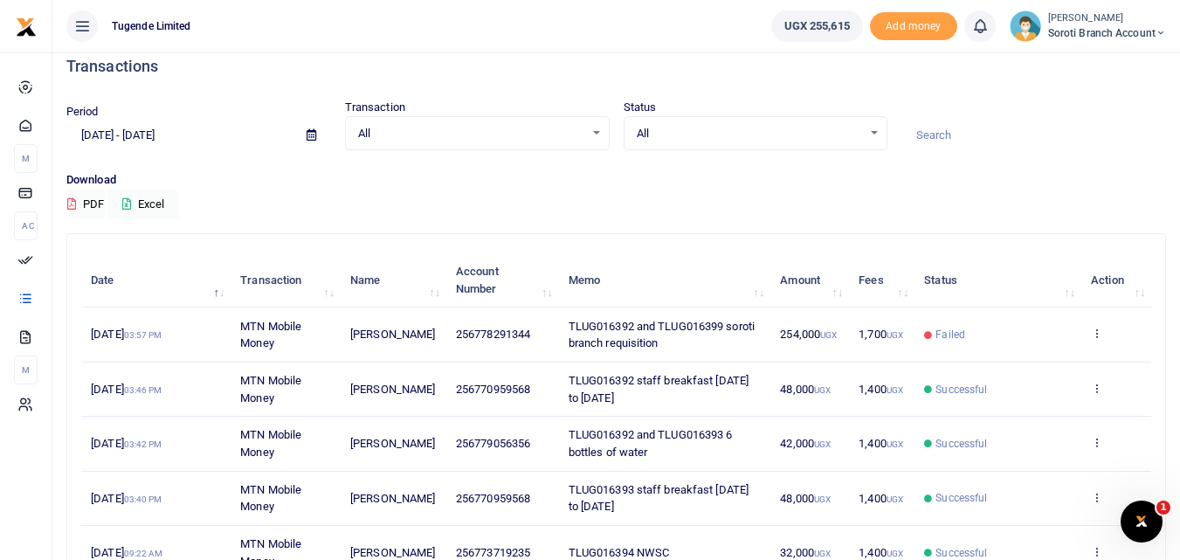
scroll to position [21, 0]
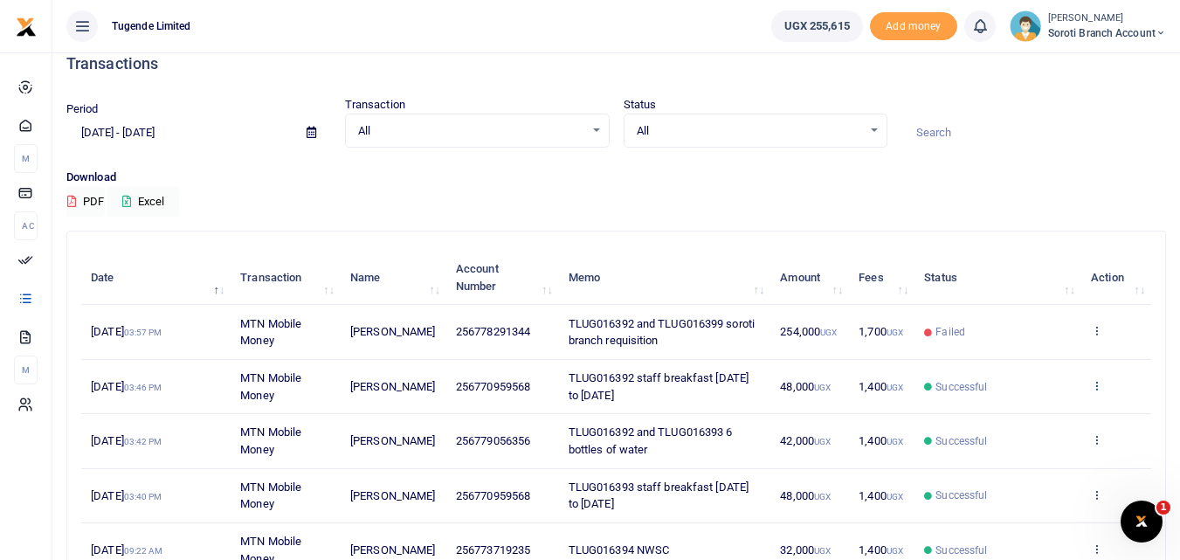
click at [1101, 386] on icon at bounding box center [1096, 385] width 11 height 12
click at [1065, 414] on link "View details" at bounding box center [1032, 415] width 138 height 24
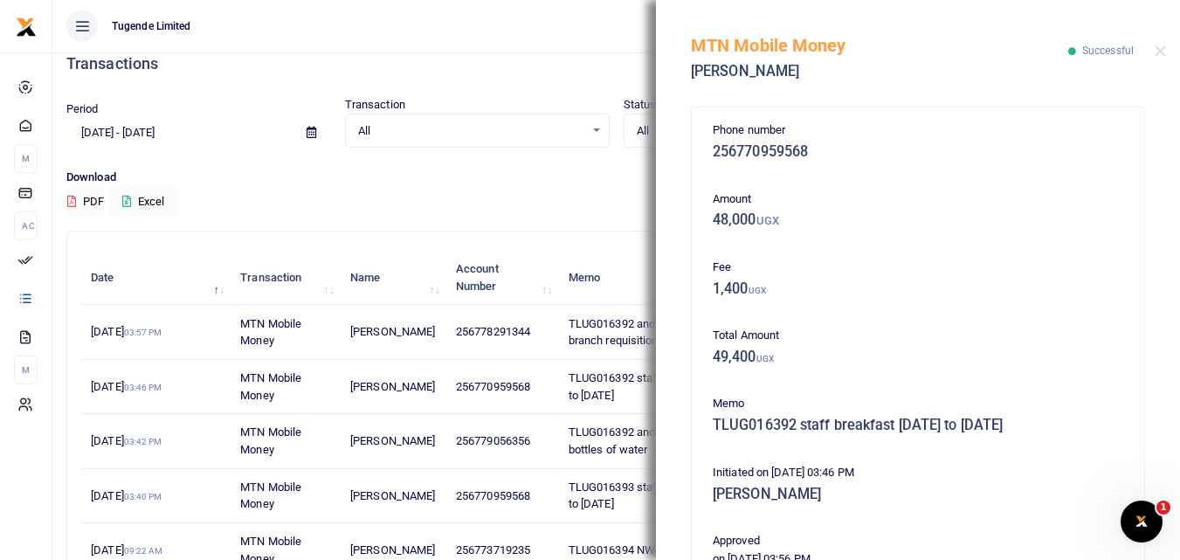
click at [1065, 414] on div "Memo TLUG016392 staff breakfast [DATE] to [DATE]" at bounding box center [918, 418] width 424 height 47
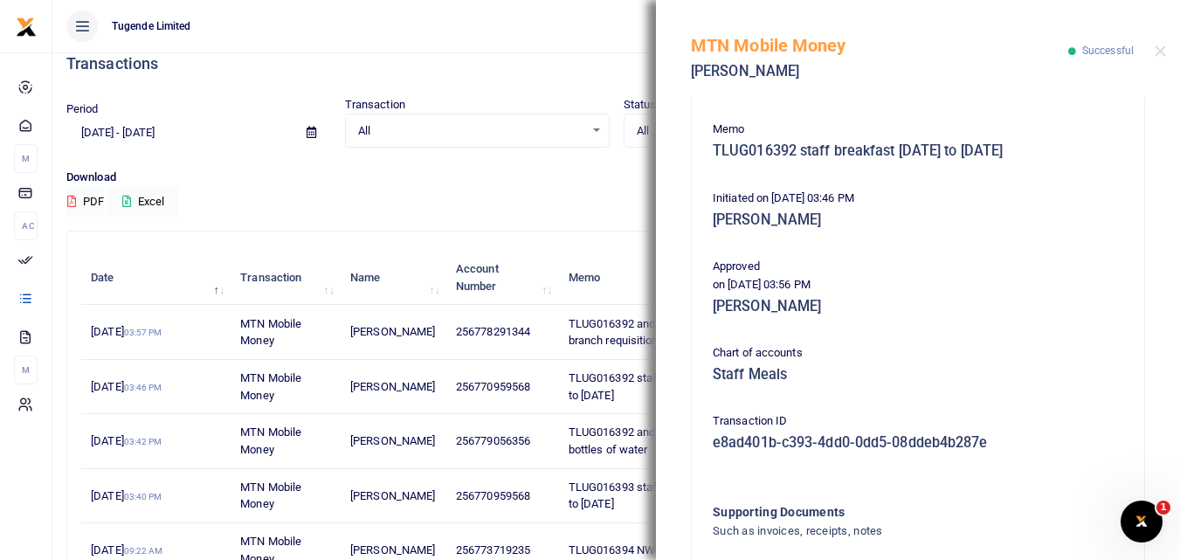
scroll to position [438, 0]
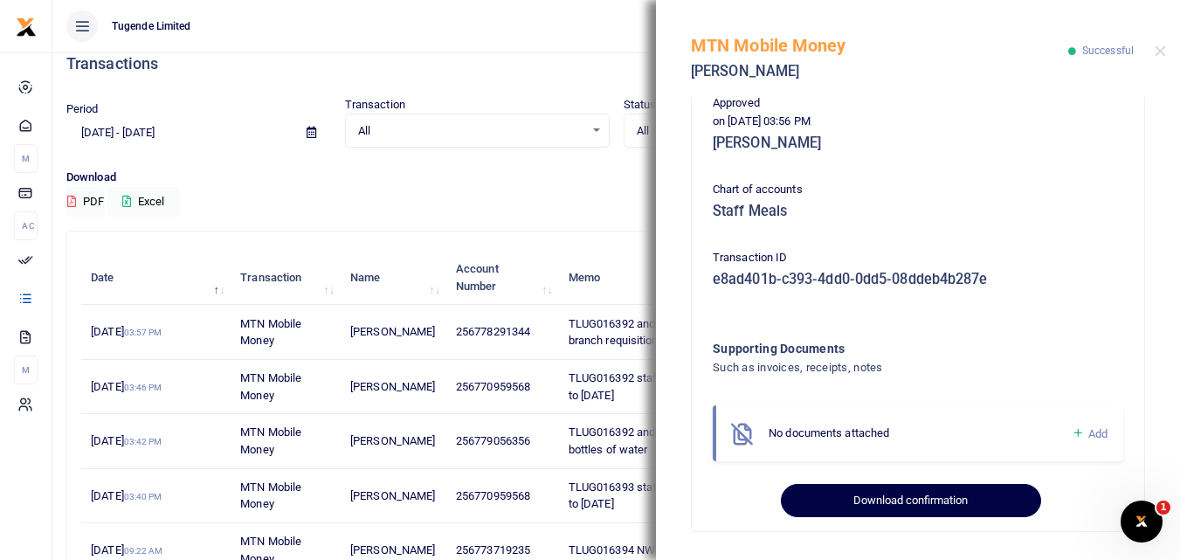
click at [900, 506] on button "Download confirmation" at bounding box center [910, 500] width 259 height 33
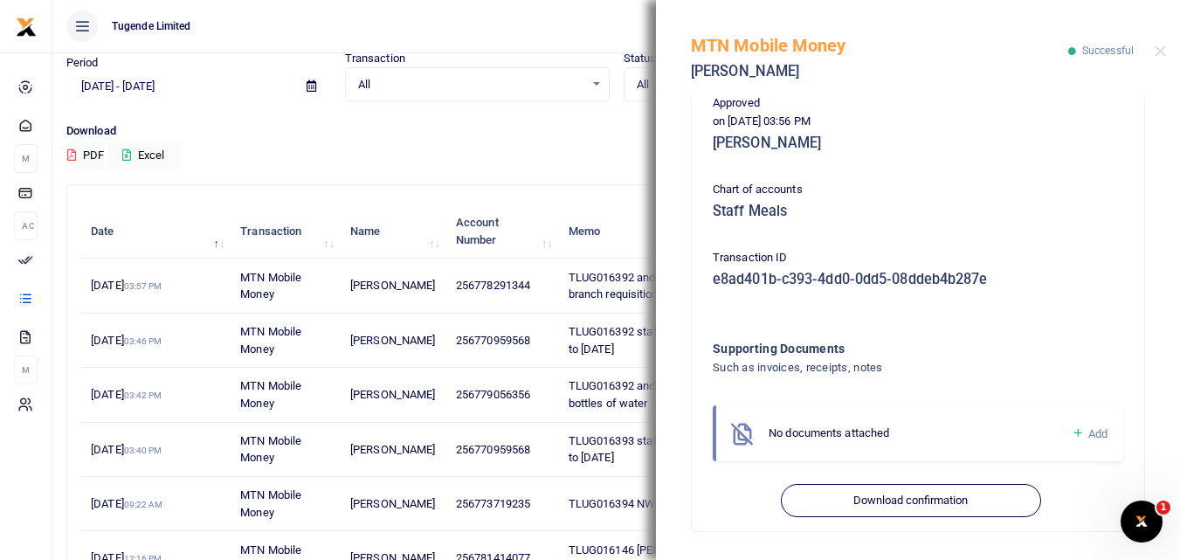
scroll to position [68, 0]
click at [523, 423] on td "256770959568" at bounding box center [502, 449] width 113 height 54
click at [587, 433] on span "TLUG016393 staff breakfast 1st to 6th Sept" at bounding box center [659, 448] width 180 height 31
click at [1155, 59] on div "MTN Mobile Money Isaac Agobe Successful" at bounding box center [918, 48] width 524 height 97
click at [1160, 53] on button "Close" at bounding box center [1160, 50] width 11 height 11
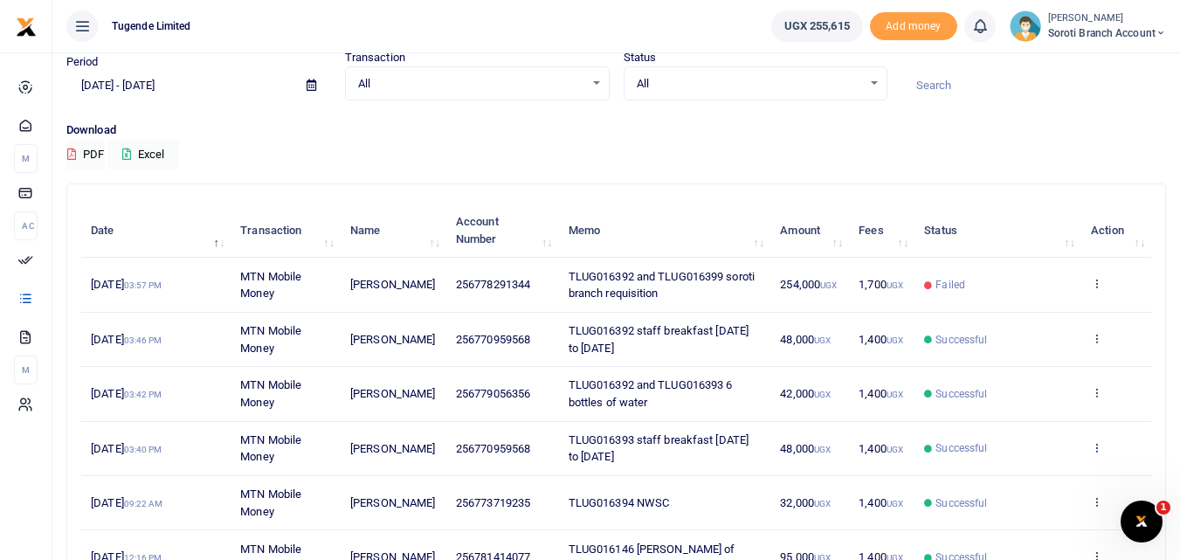
click at [1100, 443] on icon at bounding box center [1096, 447] width 11 height 12
click at [1015, 470] on link "View details" at bounding box center [1032, 476] width 138 height 24
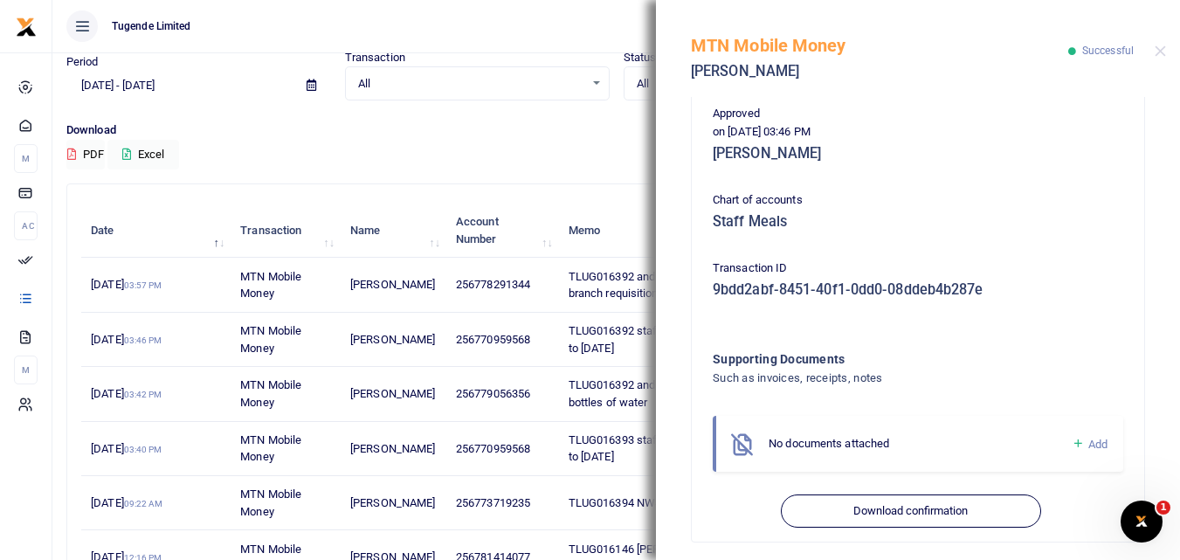
scroll to position [438, 0]
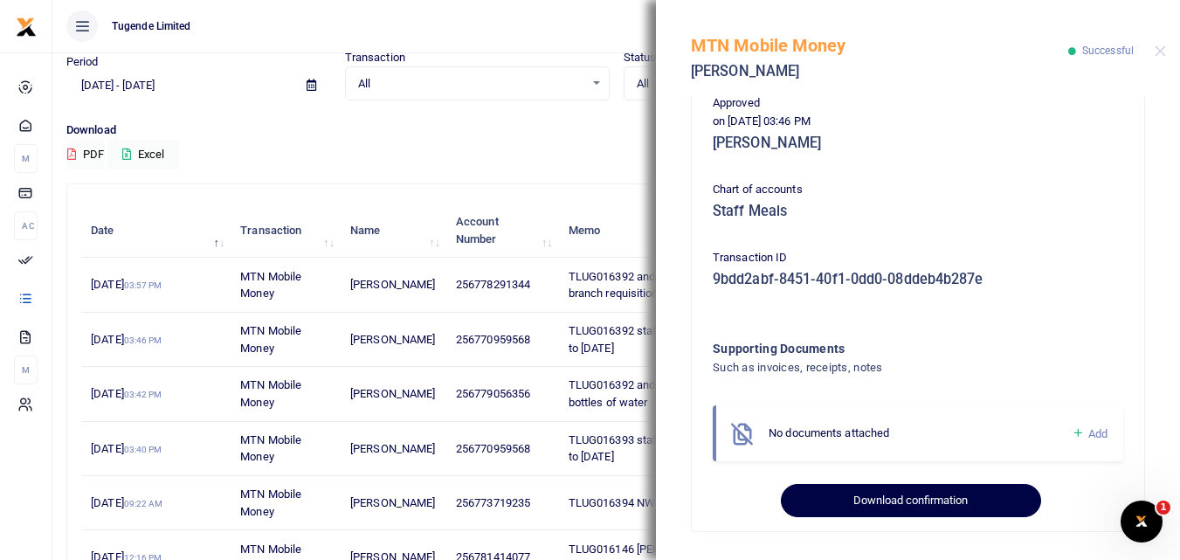
click at [946, 511] on button "Download confirmation" at bounding box center [910, 500] width 259 height 33
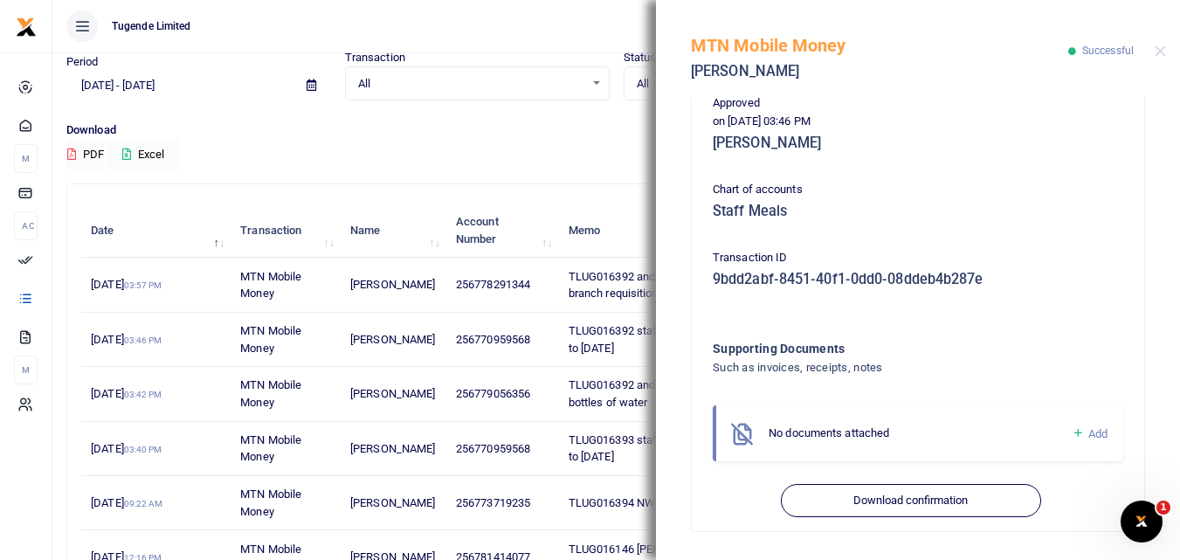
click at [1150, 52] on div "MTN Mobile Money Isaac Agobe Successful" at bounding box center [918, 48] width 524 height 97
click at [1155, 51] on button "Close" at bounding box center [1160, 50] width 11 height 11
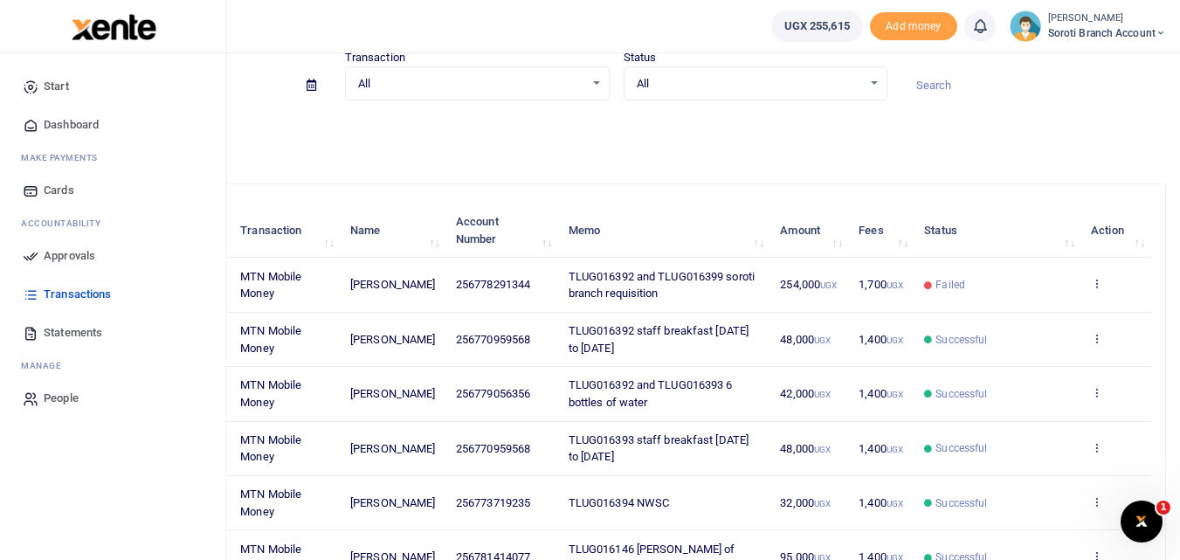
click at [85, 126] on span "Dashboard" at bounding box center [71, 124] width 55 height 17
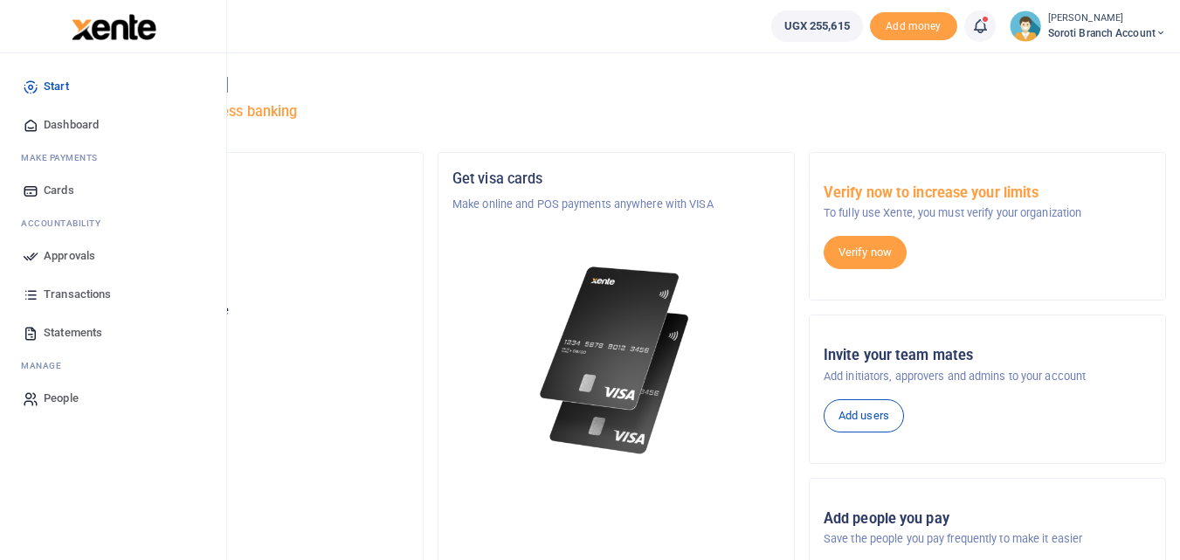
click at [40, 127] on link "Dashboard" at bounding box center [113, 125] width 198 height 38
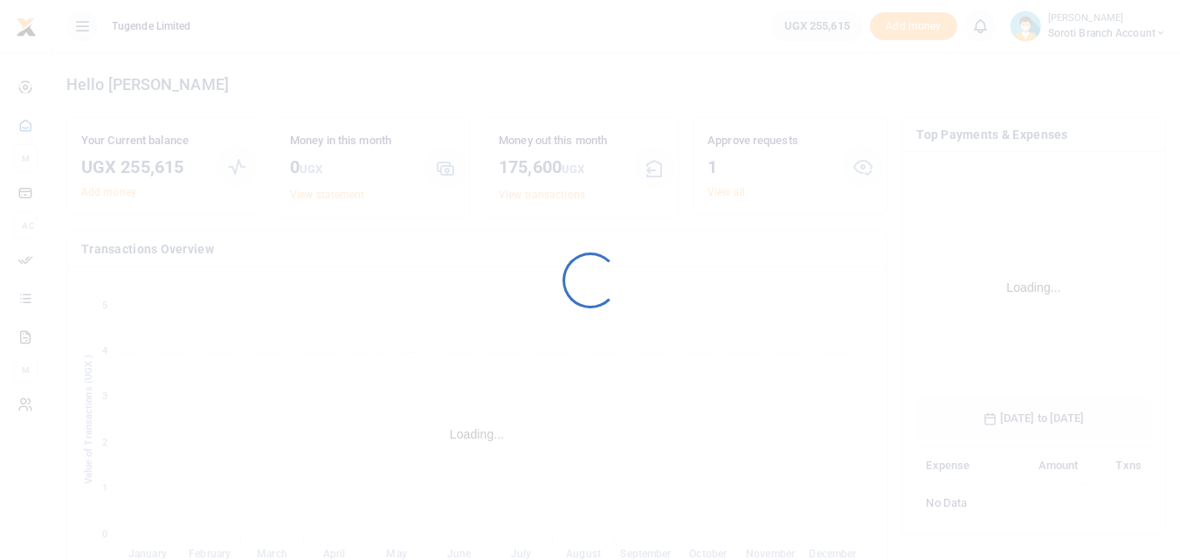
scroll to position [260, 222]
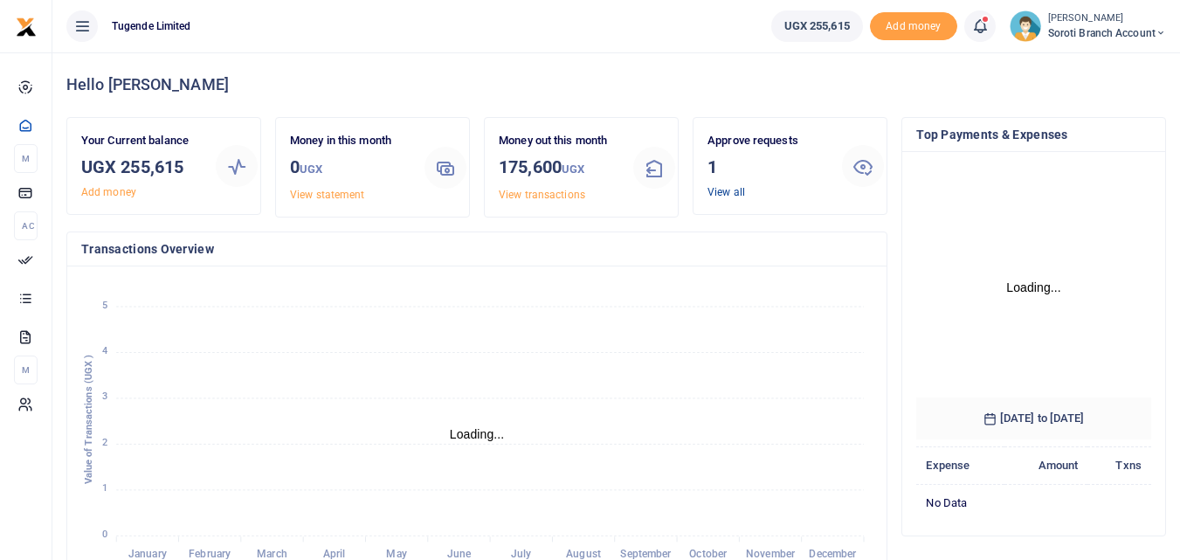
click at [716, 197] on link "View all" at bounding box center [726, 192] width 38 height 12
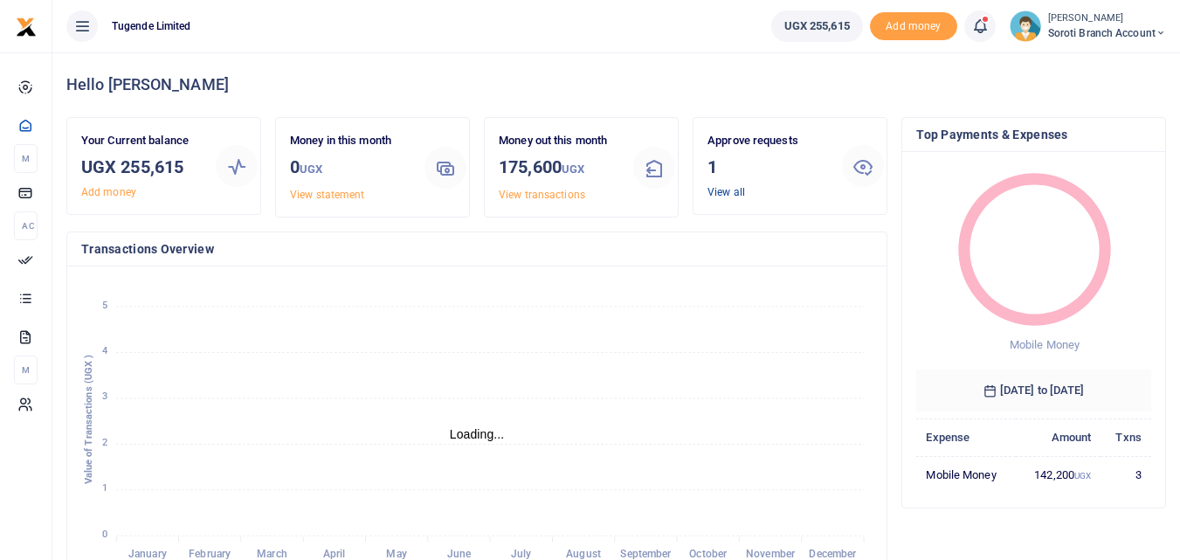
scroll to position [14, 14]
click at [727, 188] on link "View all" at bounding box center [726, 192] width 38 height 12
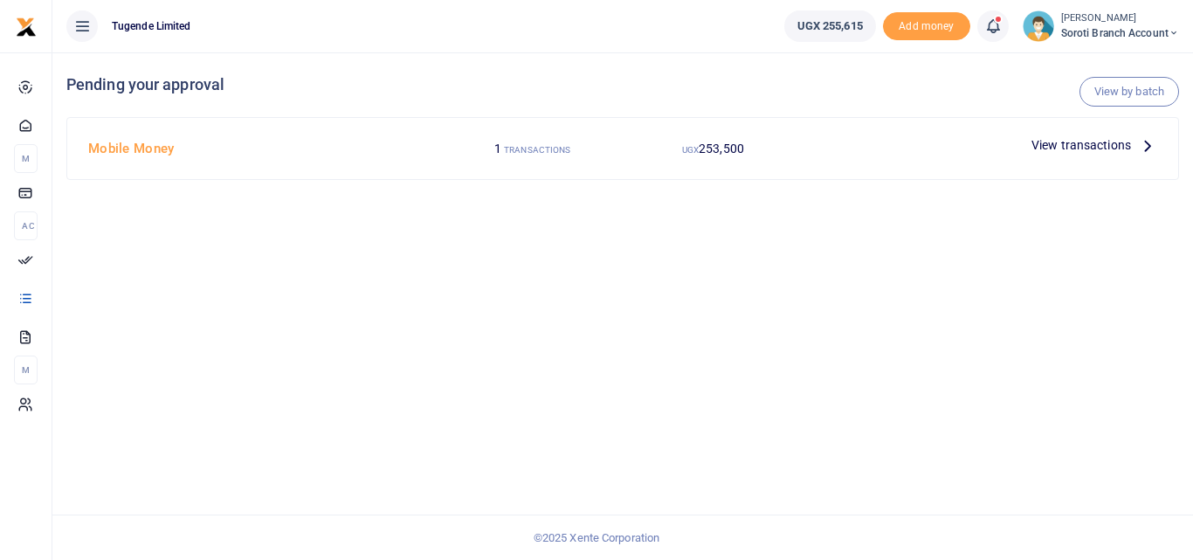
click at [1056, 145] on span "View transactions" at bounding box center [1081, 144] width 100 height 19
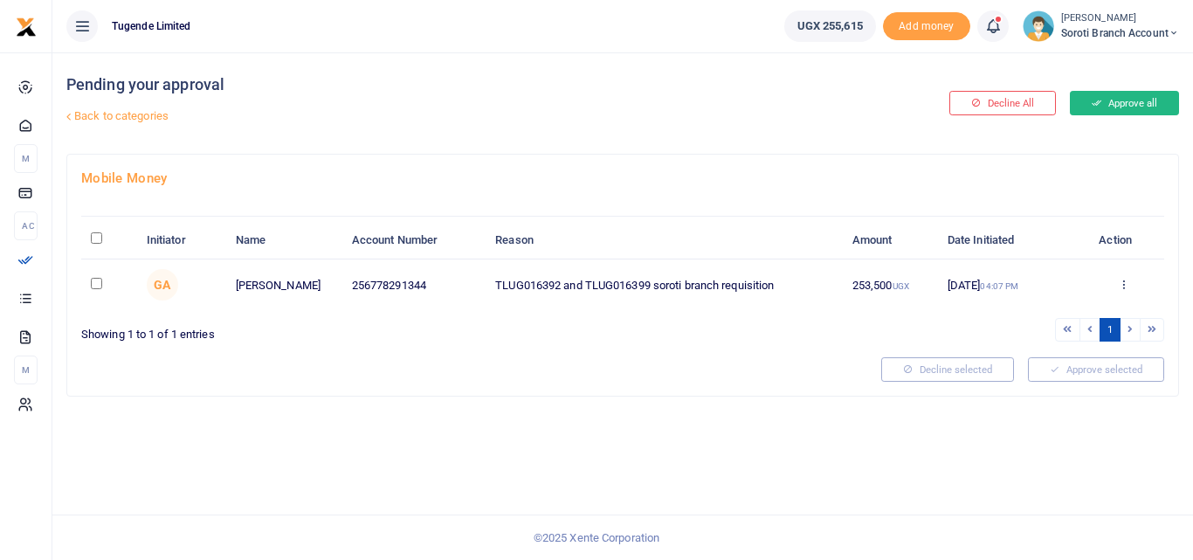
click at [1107, 97] on button "Approve all" at bounding box center [1124, 103] width 109 height 24
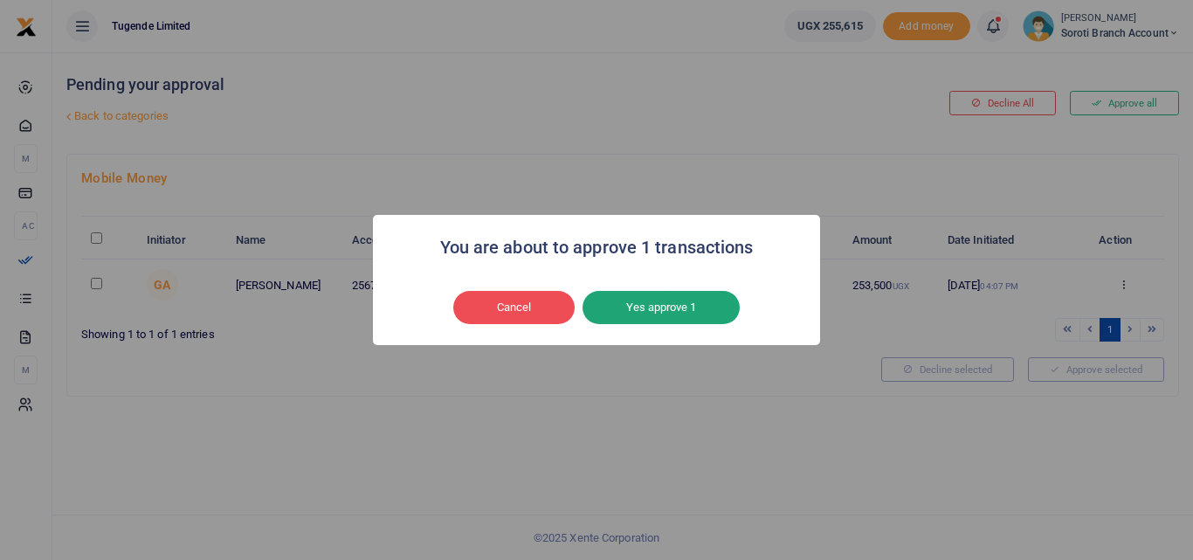
click at [666, 298] on button "Yes approve 1" at bounding box center [661, 307] width 157 height 33
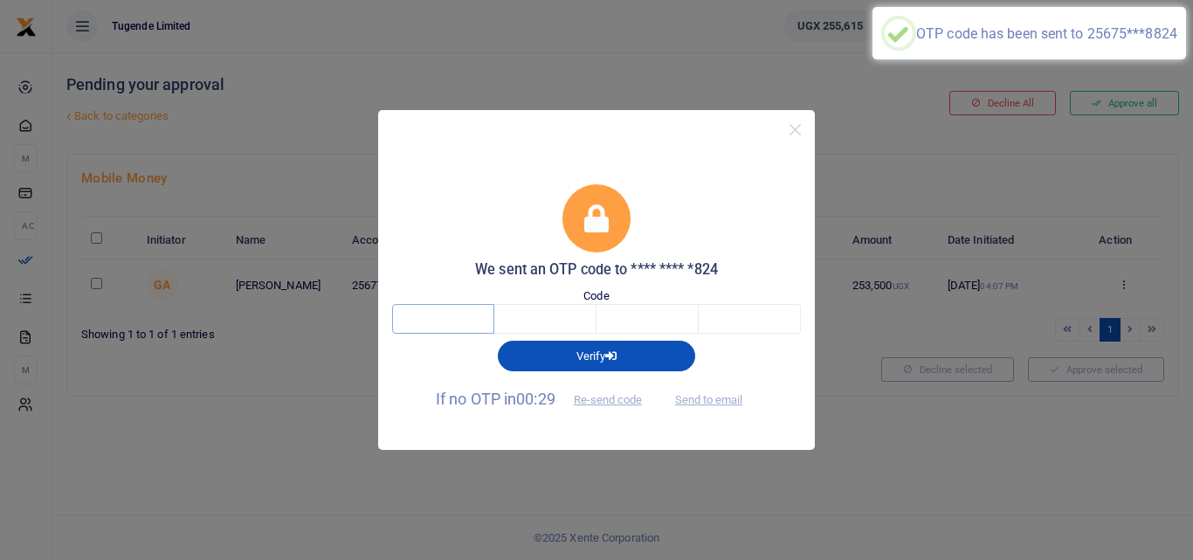
click at [444, 309] on input "text" at bounding box center [443, 319] width 102 height 30
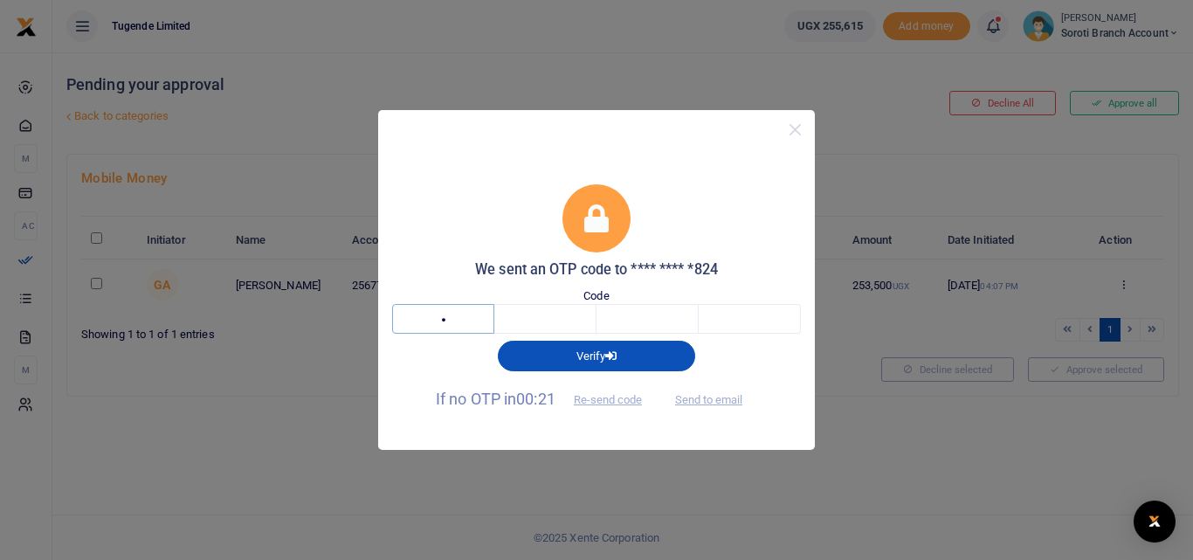
type input "9"
type input "7"
type input "4"
type input "1"
